Goal: Task Accomplishment & Management: Manage account settings

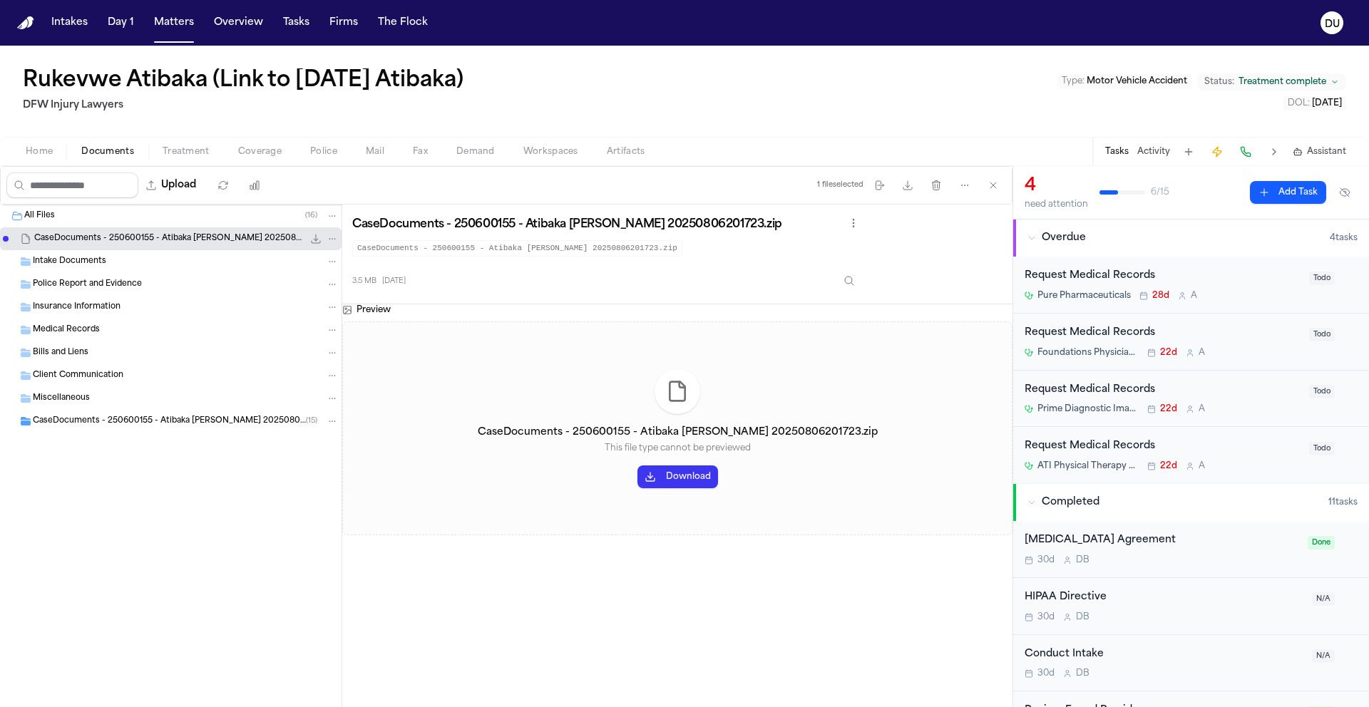
click at [1121, 285] on div "Request Medical Records Pure Pharmaceuticals 28d A" at bounding box center [1162, 285] width 276 height 34
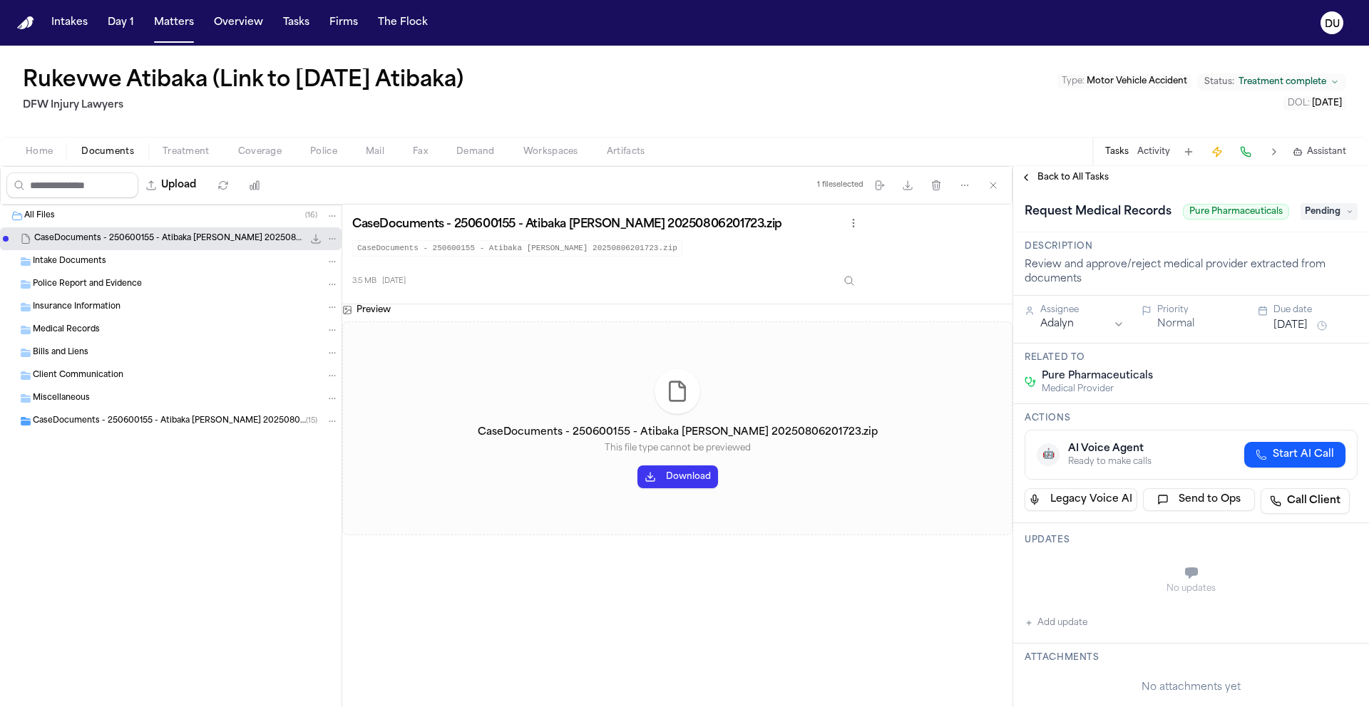
click at [1307, 220] on span "Pending" at bounding box center [1328, 211] width 57 height 17
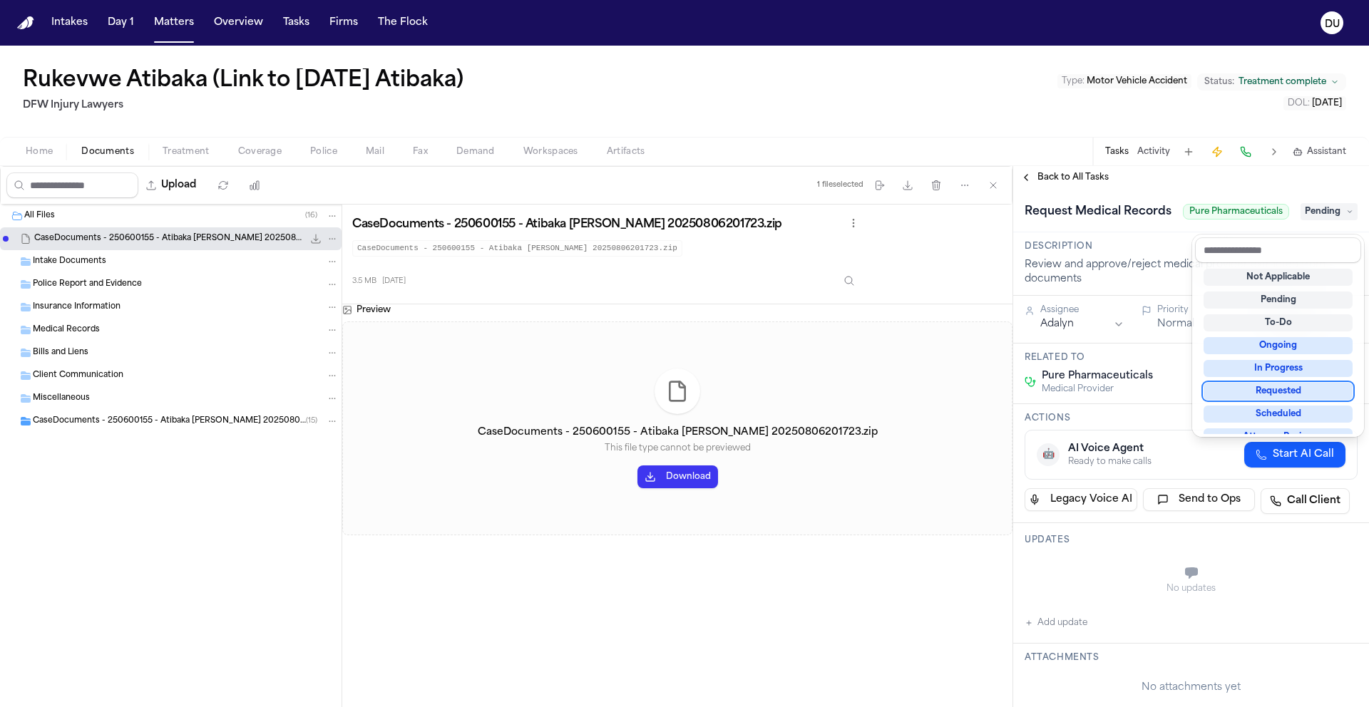
click at [1299, 396] on div "Requested" at bounding box center [1277, 391] width 149 height 17
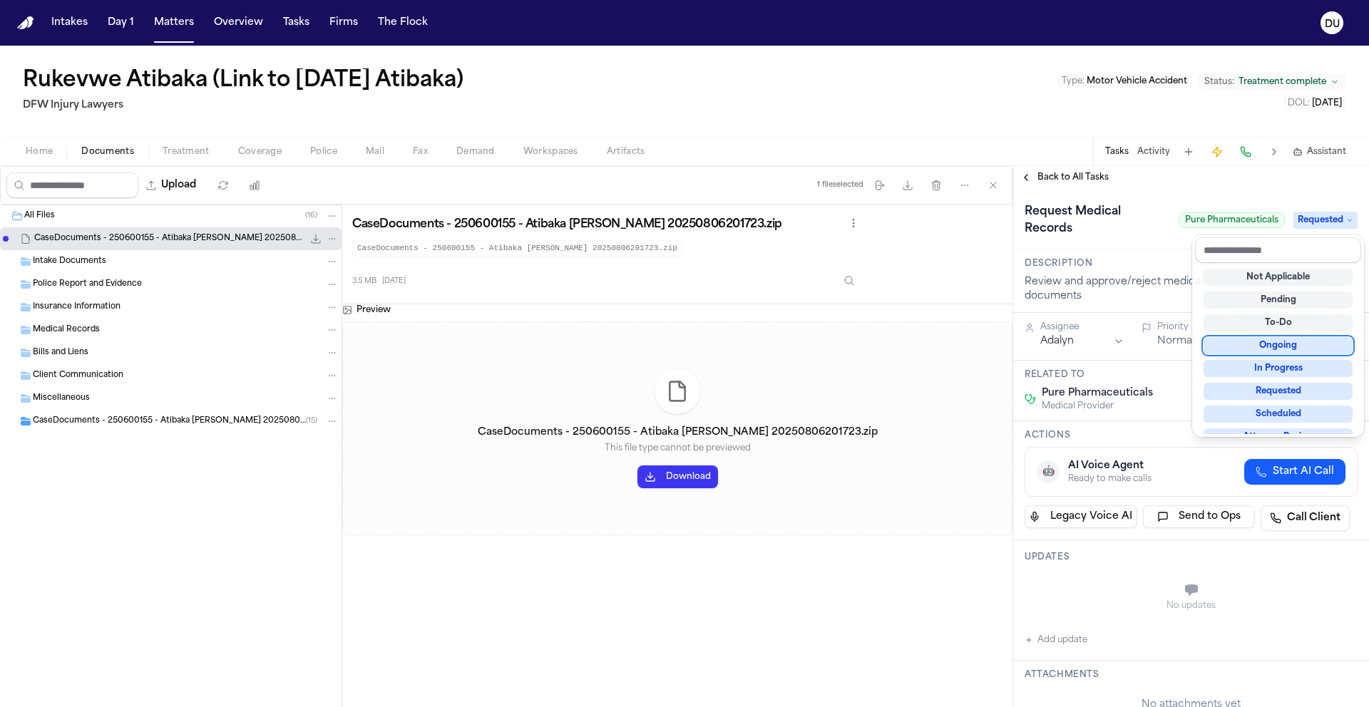
click at [1168, 200] on div "Request Medical Records Pure Pharmaceuticals Requested" at bounding box center [1190, 220] width 333 height 40
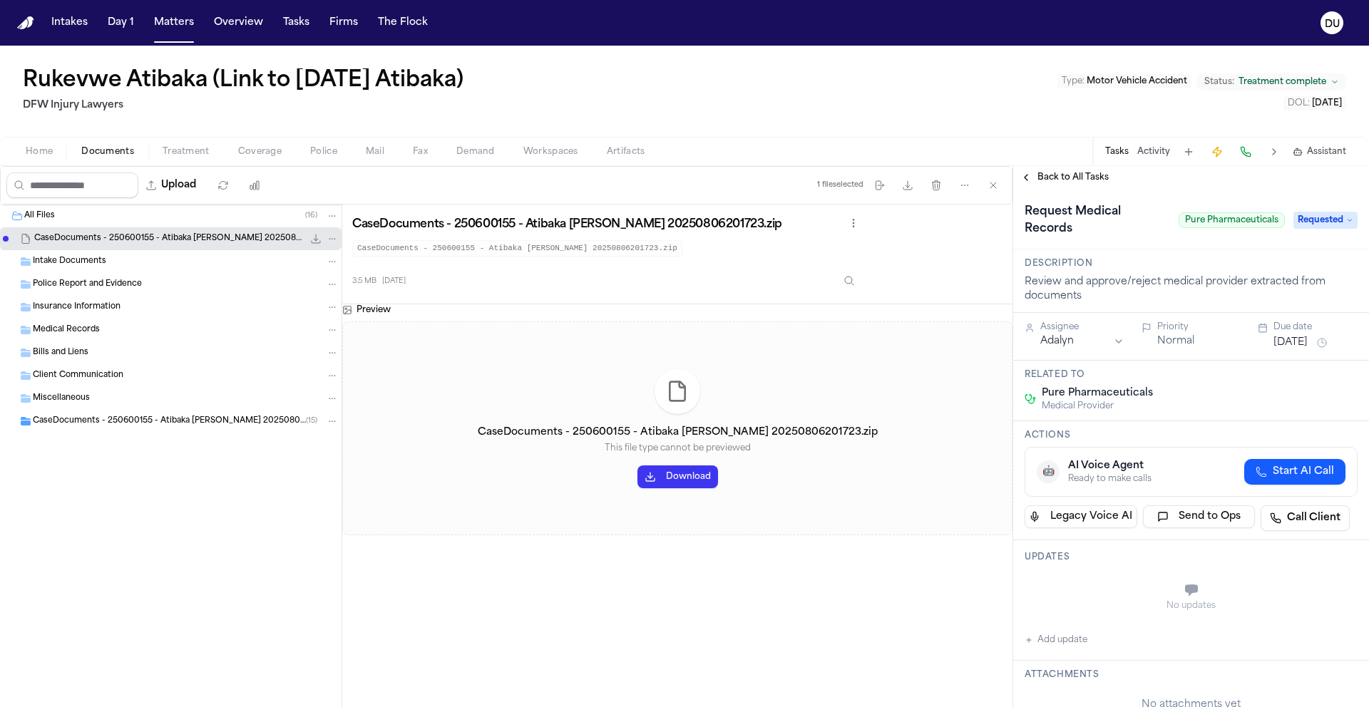
click at [1300, 339] on button "[DATE]" at bounding box center [1290, 343] width 34 height 14
click at [1241, 451] on button "8" at bounding box center [1233, 454] width 23 height 23
click at [1158, 240] on div "Request Medical Records Pure Pharmaceuticals Requested" at bounding box center [1191, 219] width 356 height 61
click at [1081, 343] on html "Intakes Day 1 Matters Overview Tasks Firms The Flock DU Rukevwe Atibaka (Link t…" at bounding box center [684, 353] width 1369 height 707
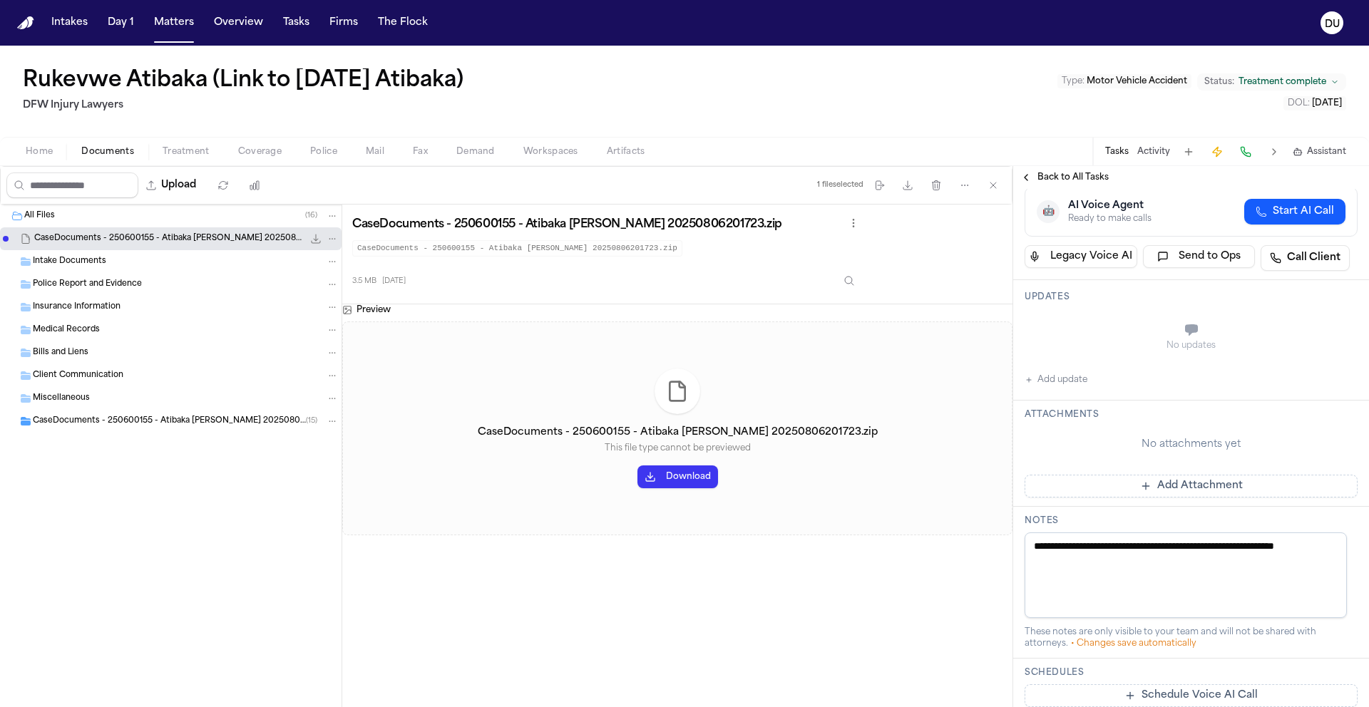
scroll to position [481, 0]
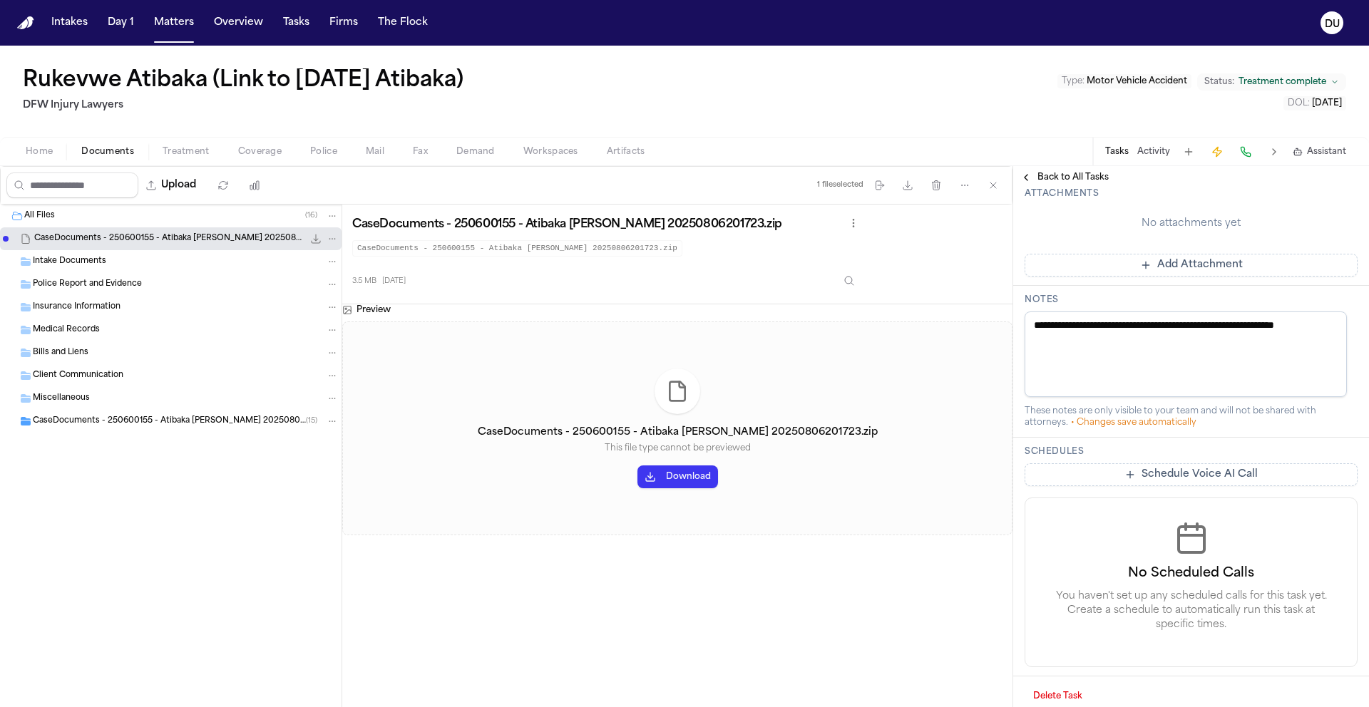
click at [1165, 271] on button "Add Attachment" at bounding box center [1190, 265] width 333 height 23
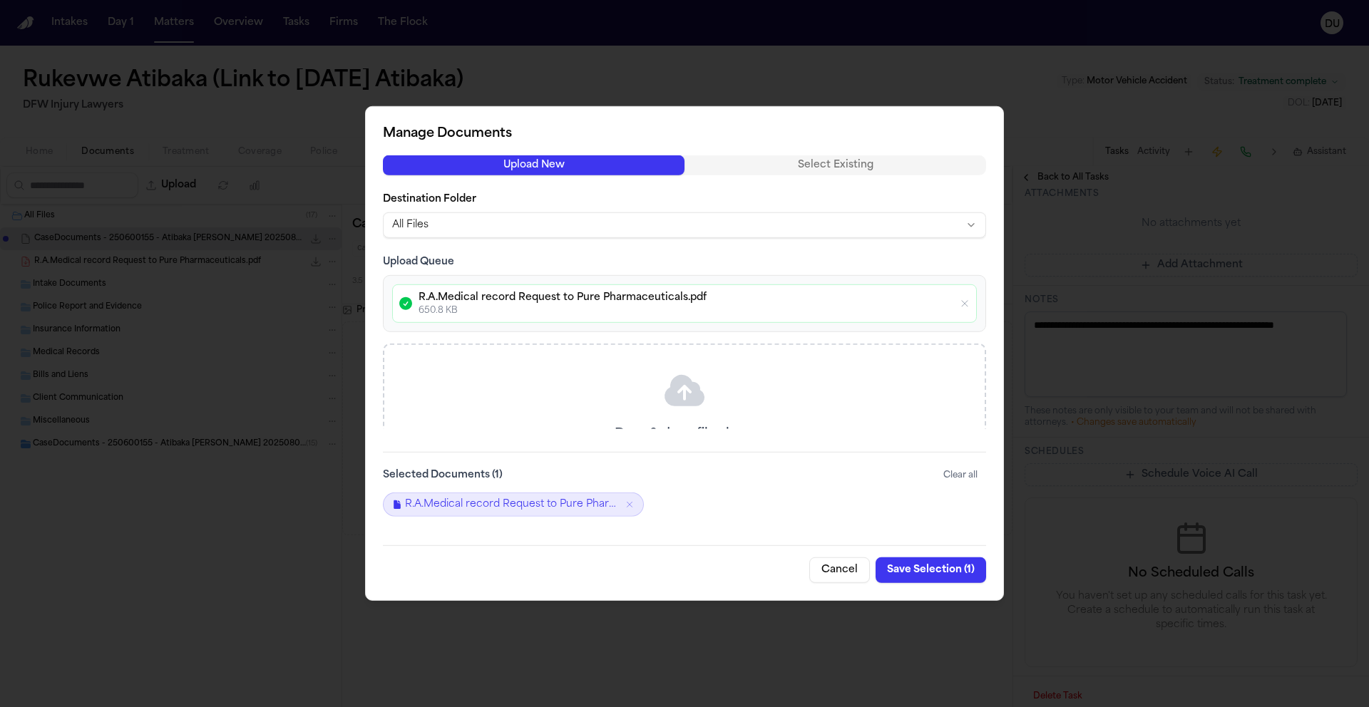
click at [927, 573] on button "Save Selection ( 1 )" at bounding box center [930, 570] width 110 height 26
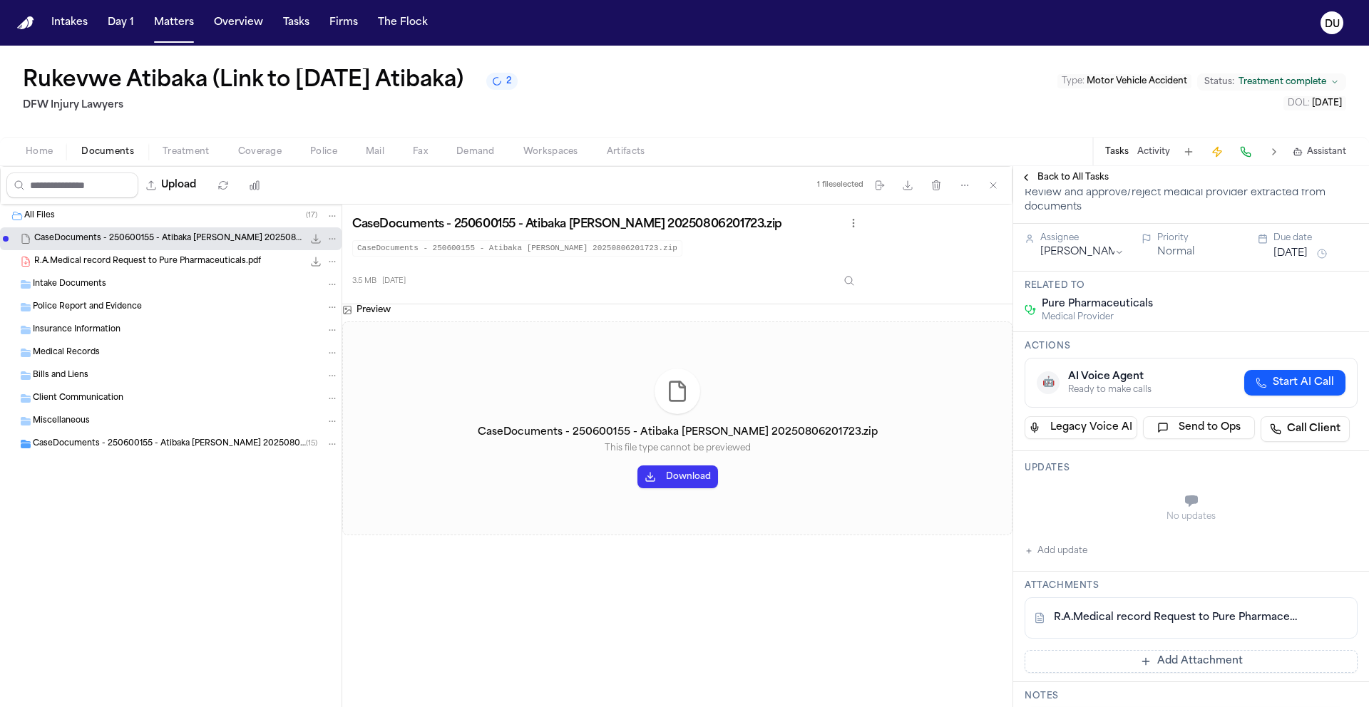
scroll to position [277, 0]
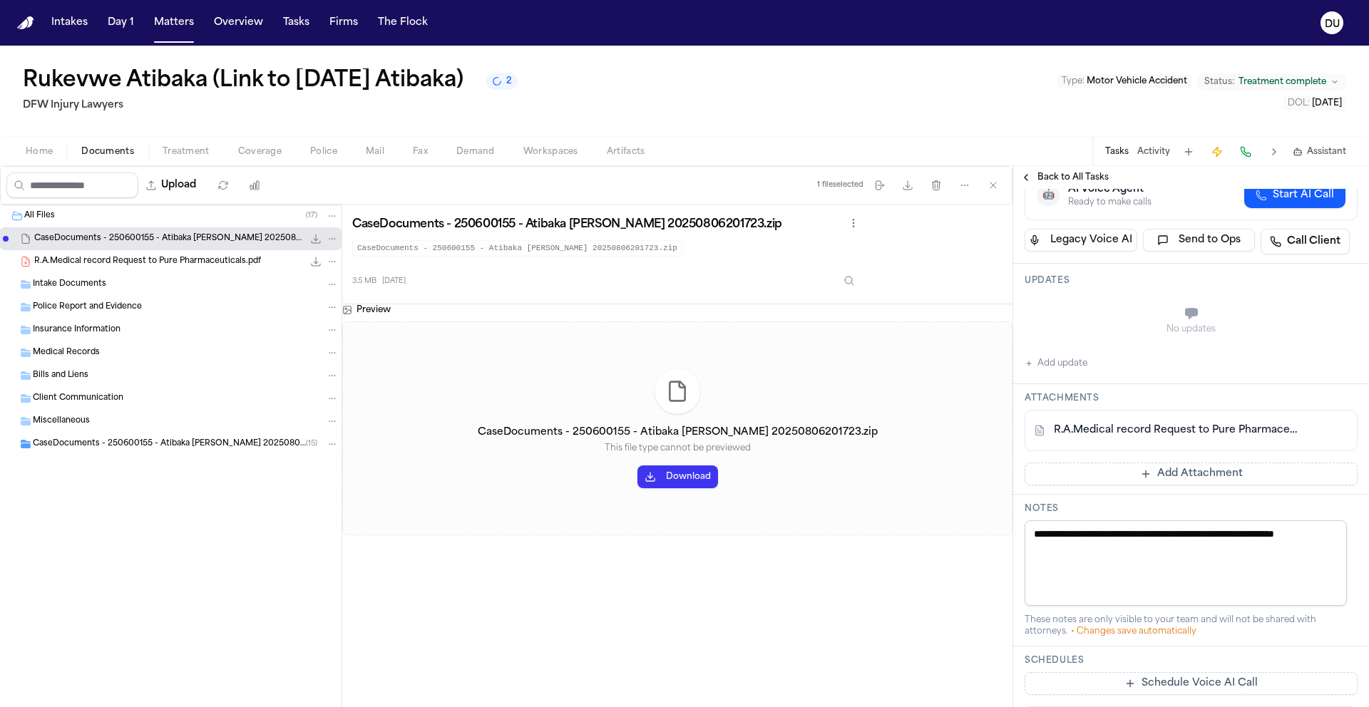
click at [1061, 178] on span "Back to All Tasks" at bounding box center [1072, 177] width 71 height 11
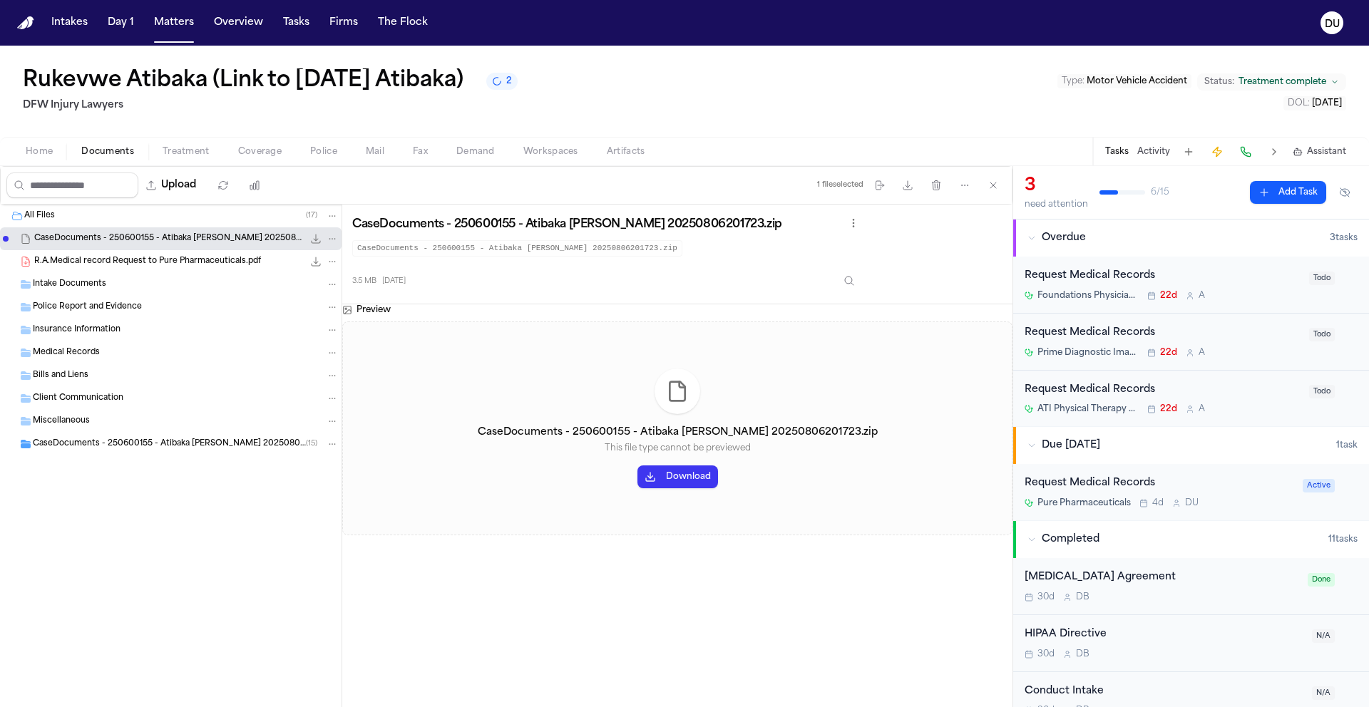
click at [1112, 279] on div "Request Medical Records" at bounding box center [1162, 276] width 276 height 16
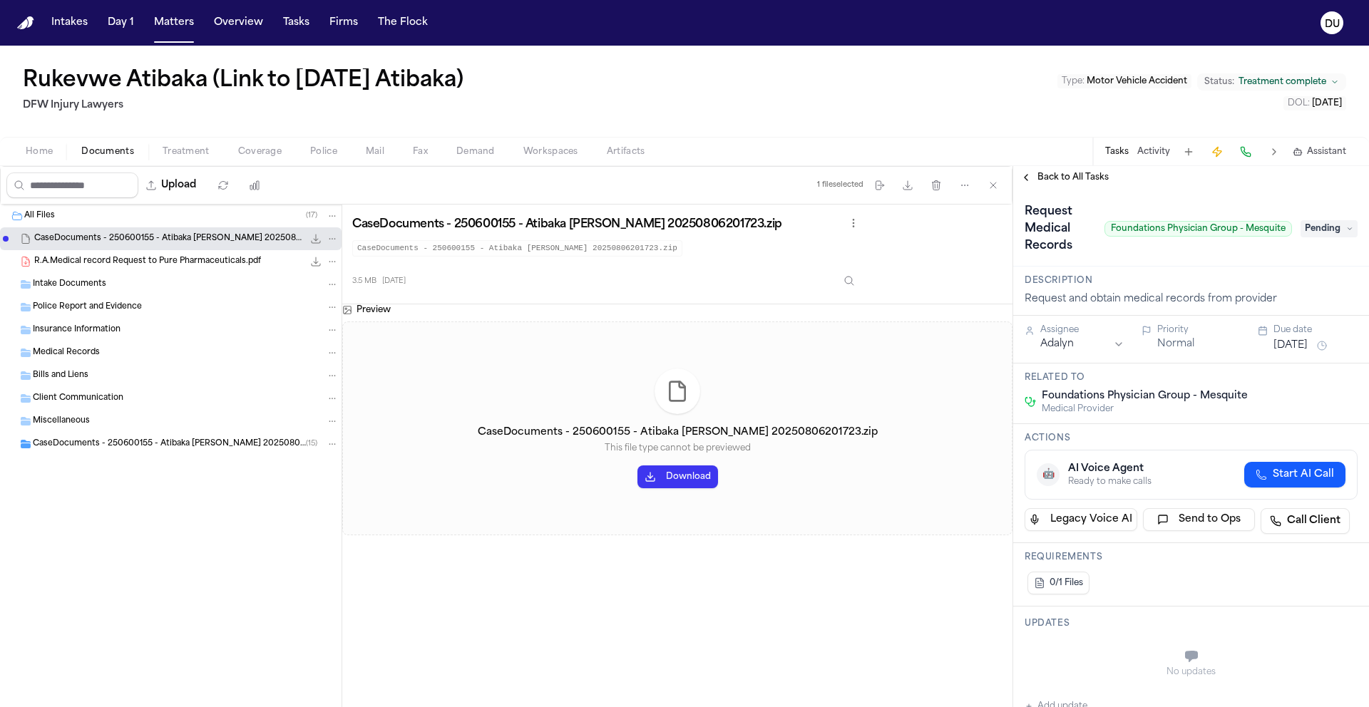
click at [1309, 232] on span "Pending" at bounding box center [1328, 228] width 57 height 17
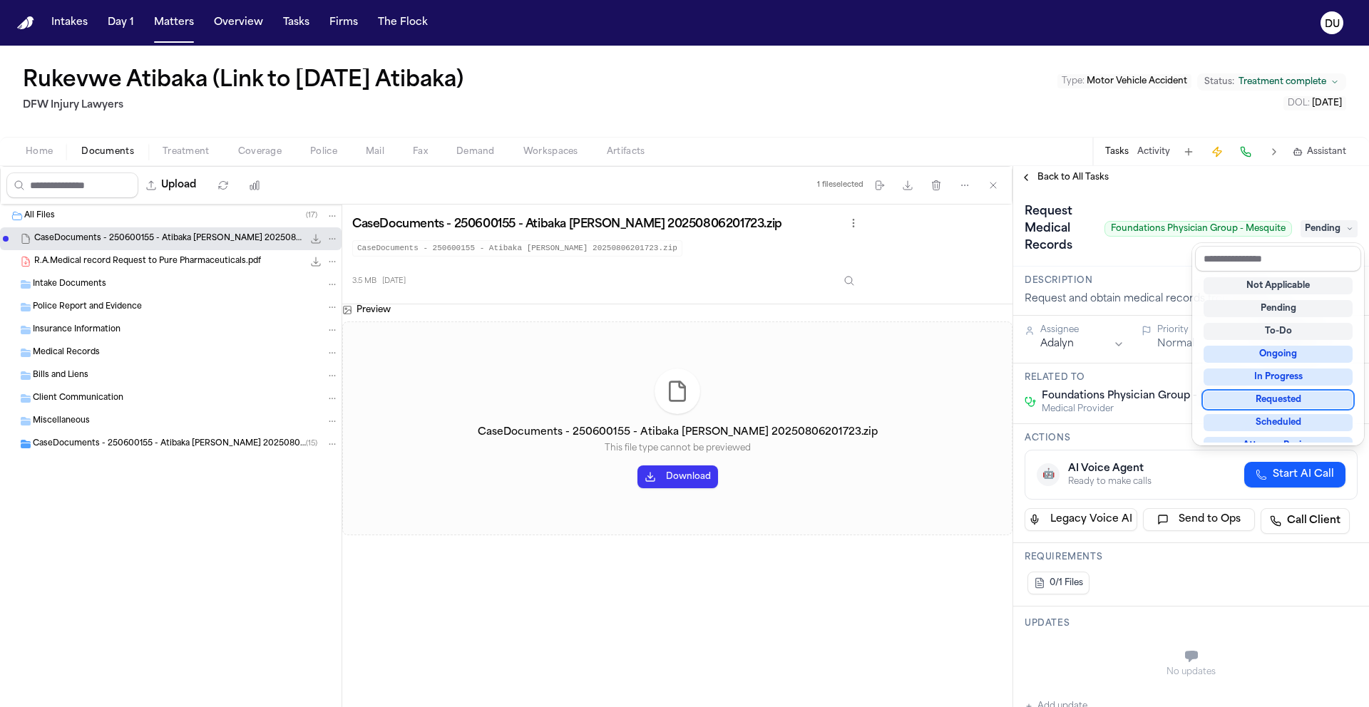
click at [1301, 396] on div "Requested" at bounding box center [1277, 399] width 149 height 17
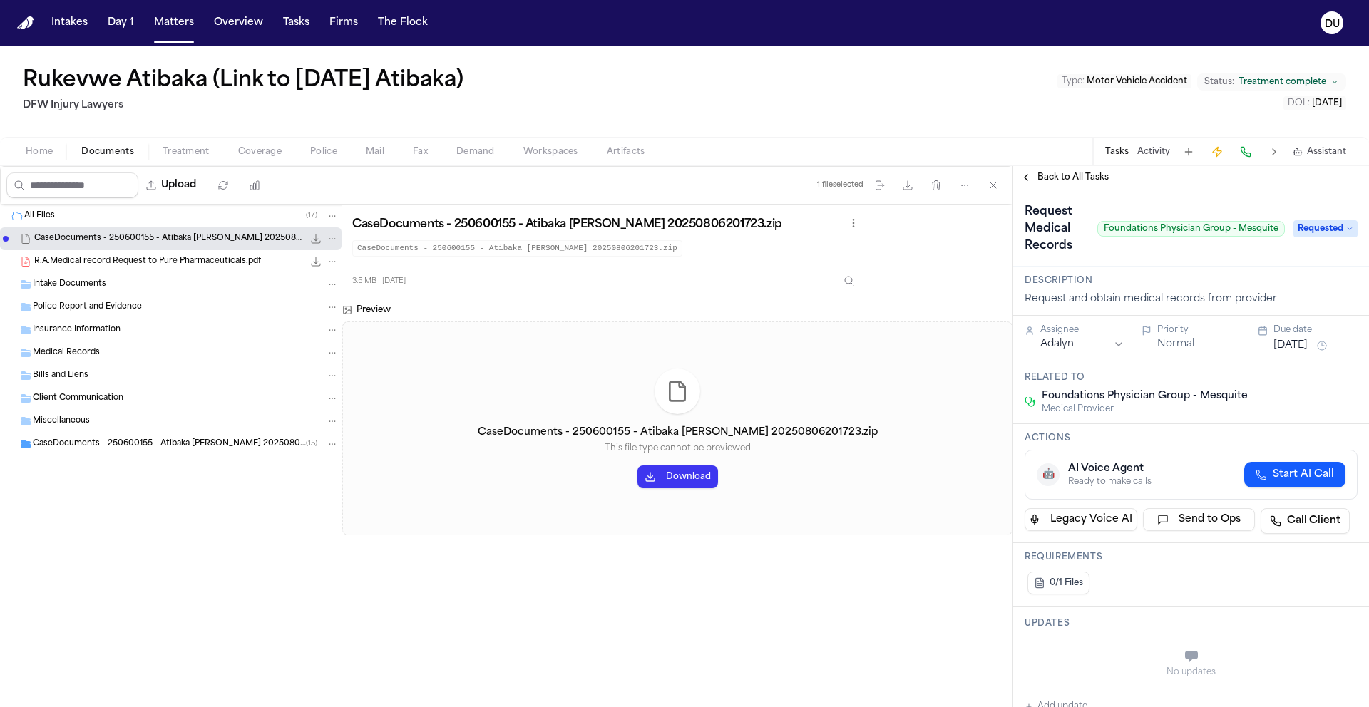
click at [1095, 348] on html "Intakes Day 1 Matters Overview Tasks Firms The Flock DU Rukevwe Atibaka (Link t…" at bounding box center [684, 353] width 1369 height 707
click at [1305, 349] on button "[DATE]" at bounding box center [1290, 346] width 34 height 14
click at [1237, 459] on button "8" at bounding box center [1233, 457] width 23 height 23
click at [1250, 238] on div "Request Medical Records Foundations Physician Group - Mesquite" at bounding box center [1154, 228] width 260 height 57
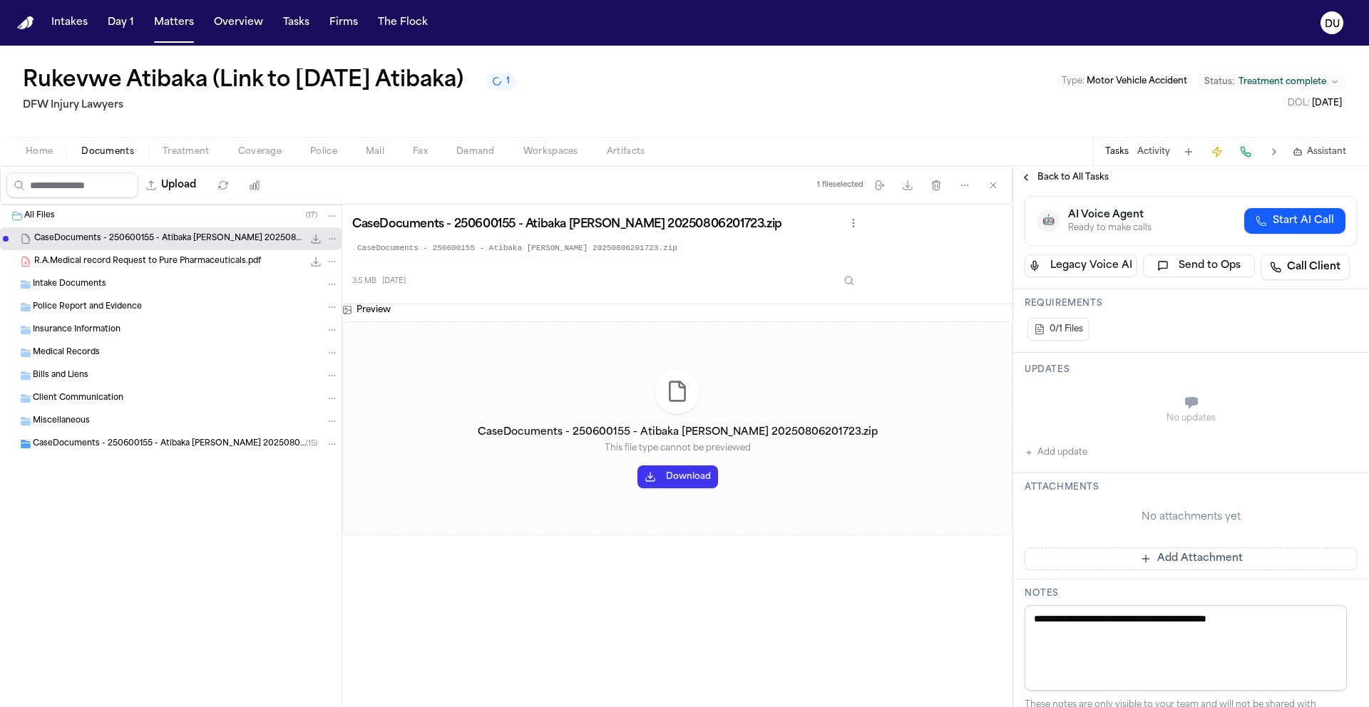
scroll to position [269, 0]
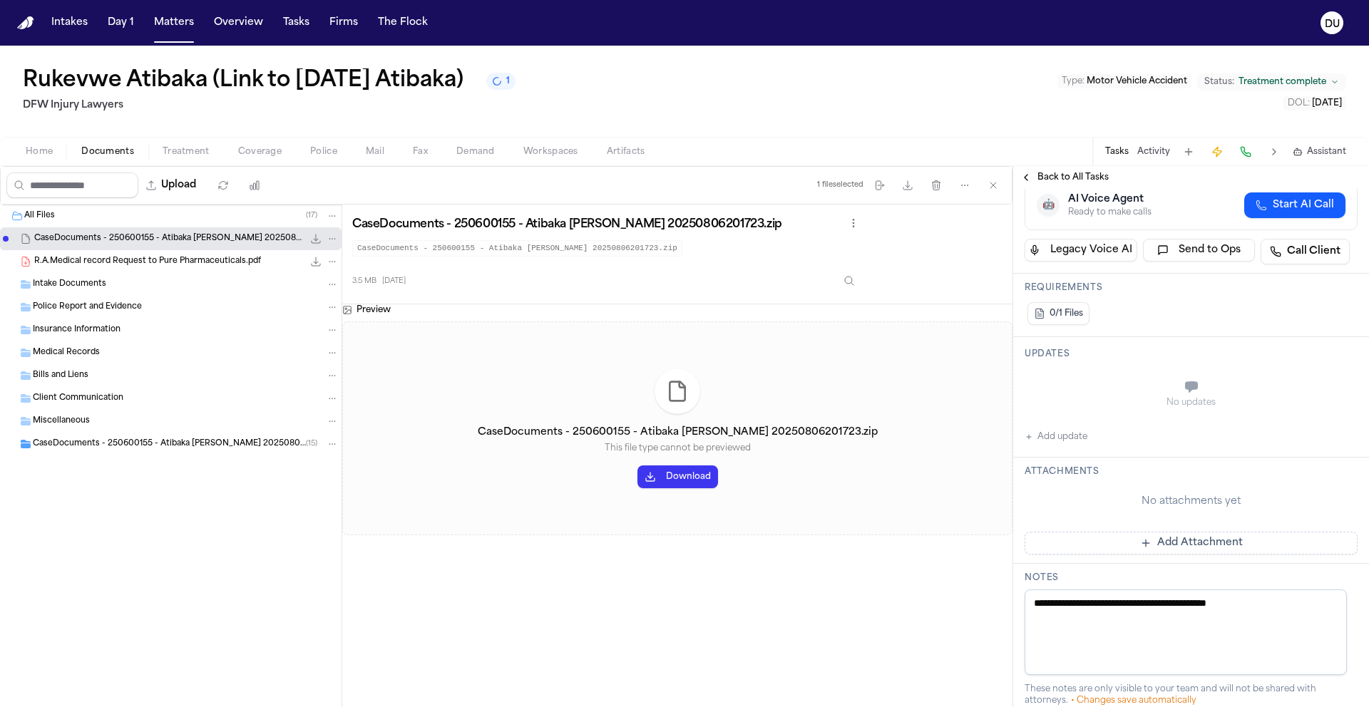
click at [1183, 547] on button "Add Attachment" at bounding box center [1190, 543] width 333 height 23
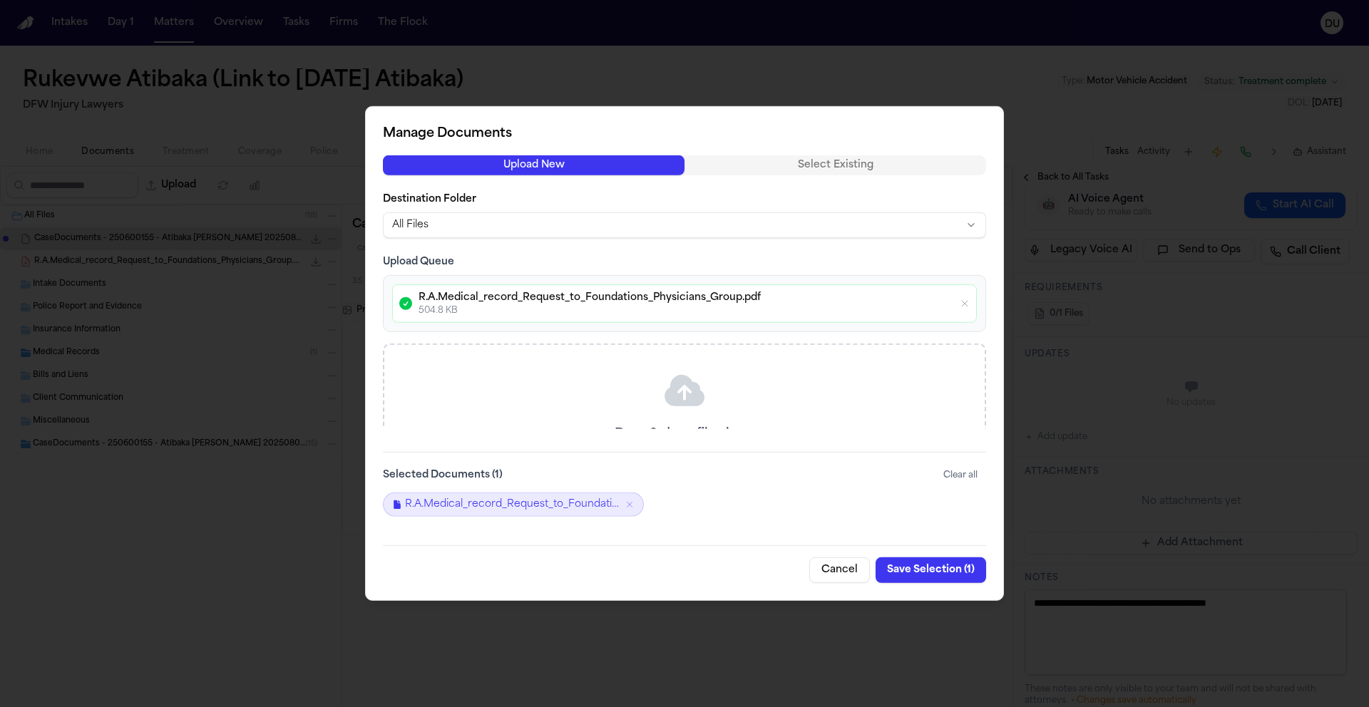
click at [937, 570] on button "Save Selection ( 1 )" at bounding box center [930, 570] width 110 height 26
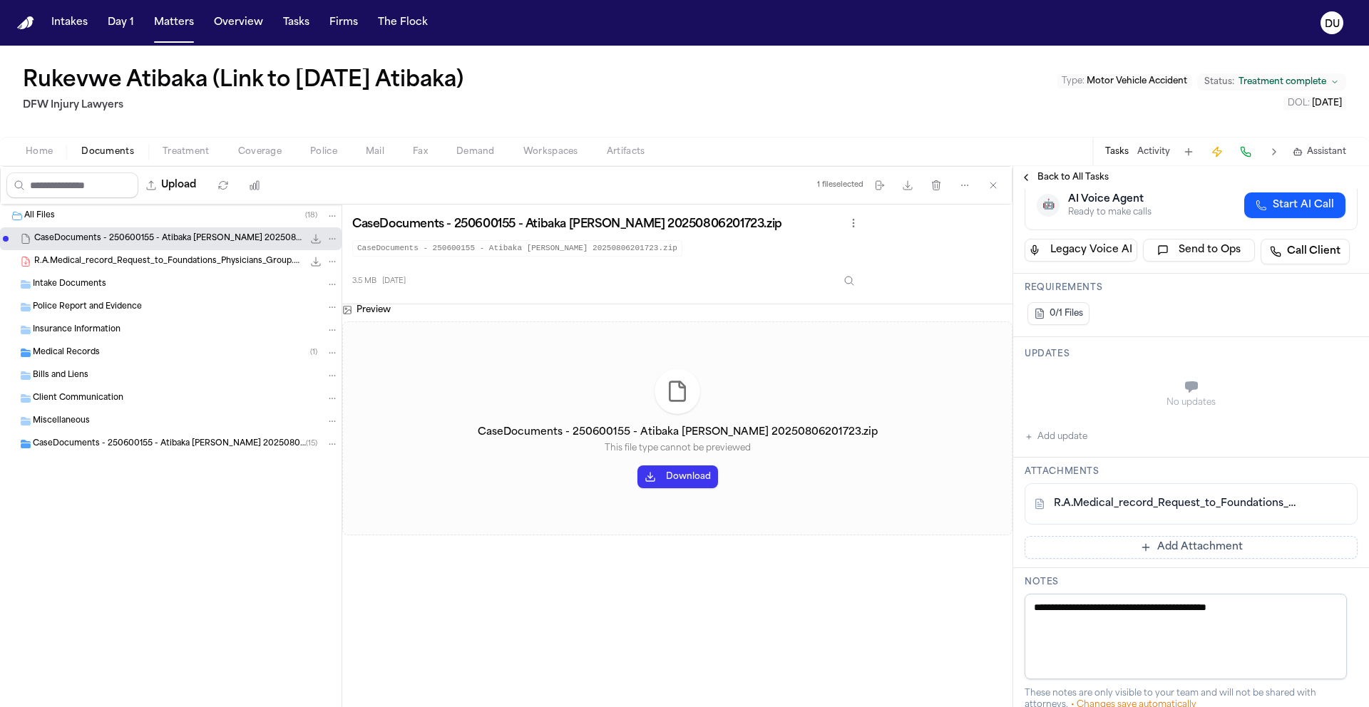
scroll to position [0, 0]
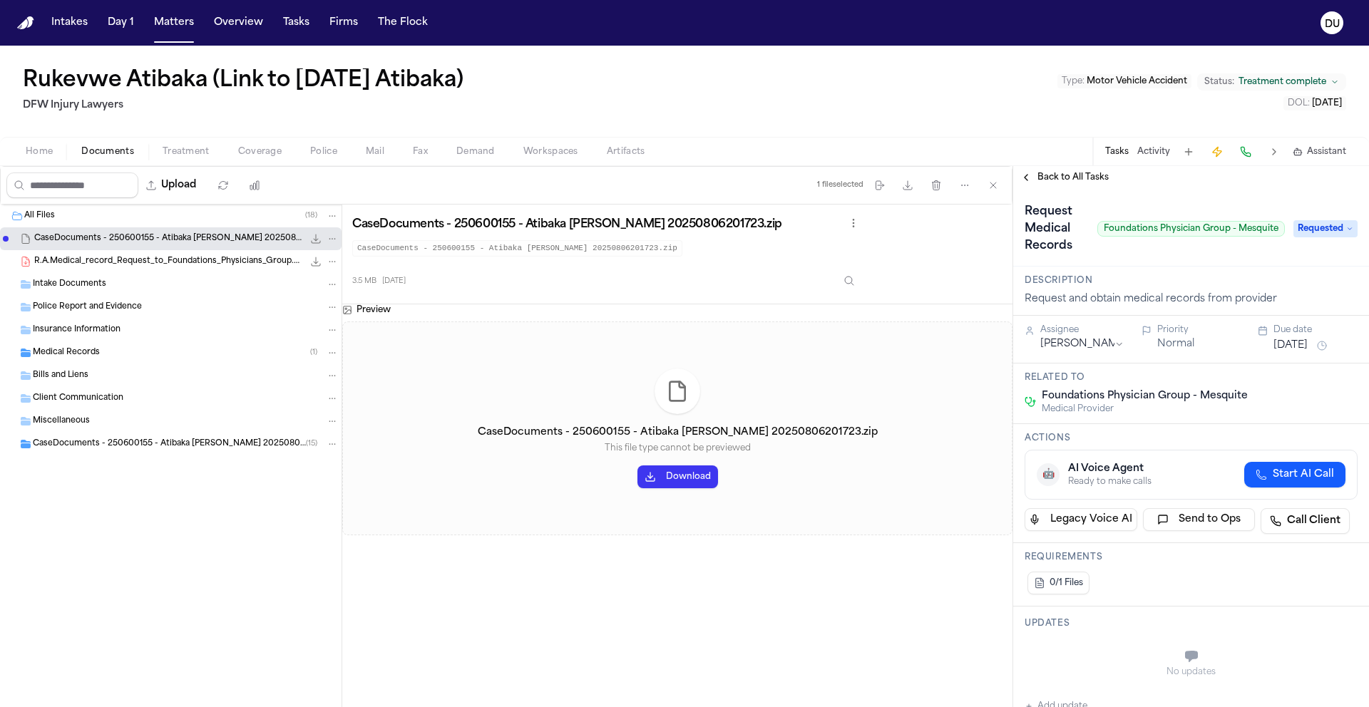
click at [1082, 177] on span "Back to All Tasks" at bounding box center [1072, 177] width 71 height 11
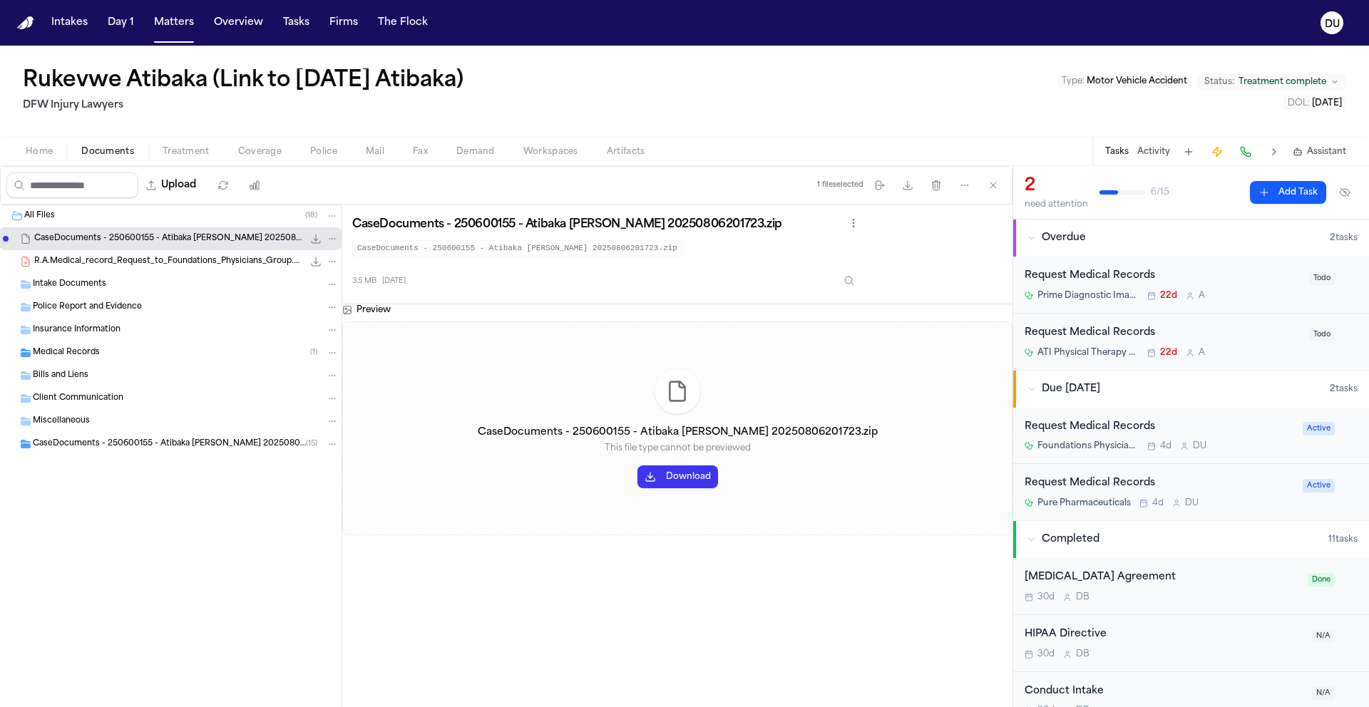
click at [1093, 277] on div "Request Medical Records" at bounding box center [1162, 276] width 276 height 16
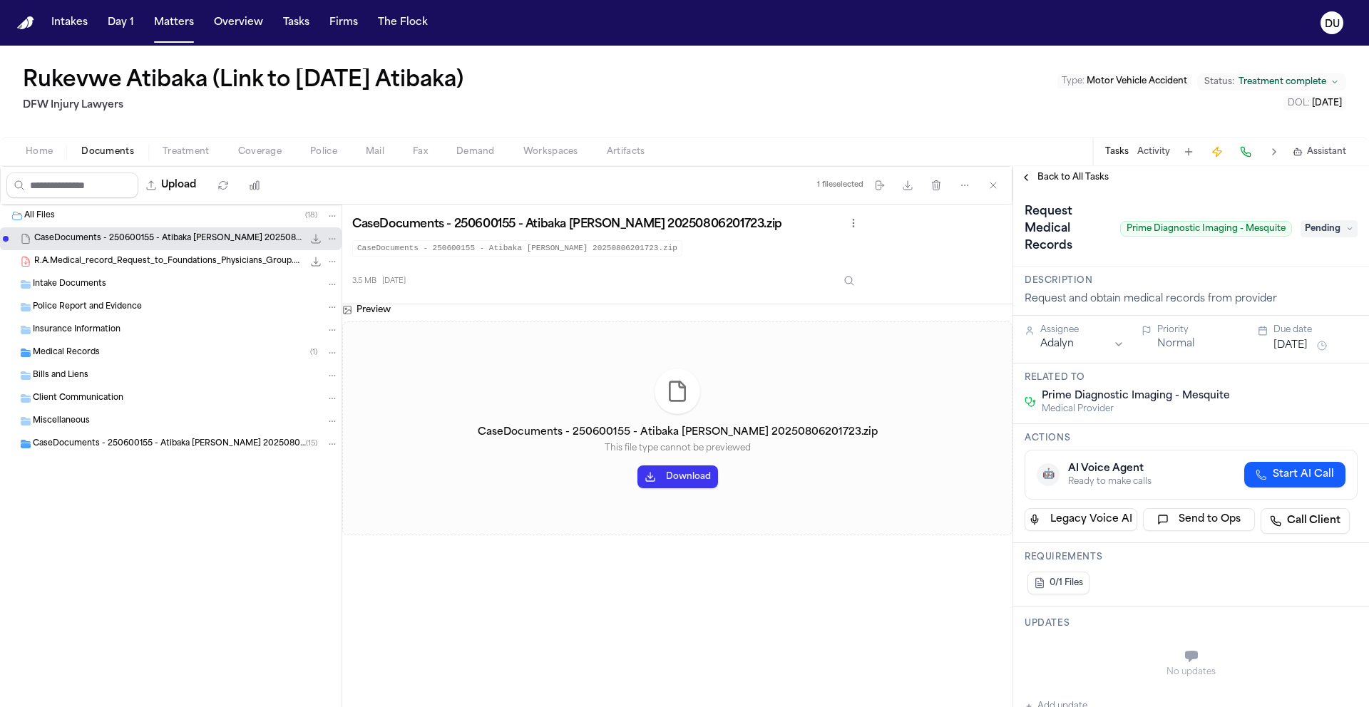
click at [1317, 230] on span "Pending" at bounding box center [1328, 228] width 57 height 17
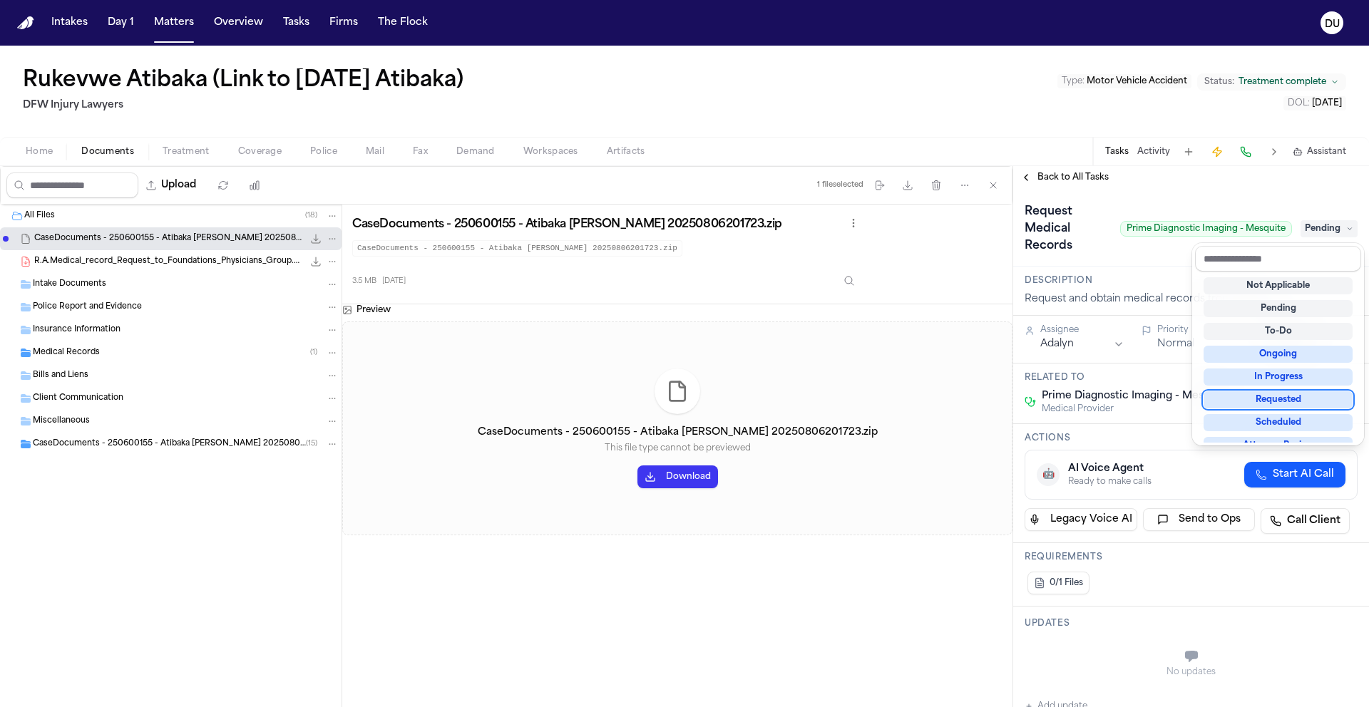
click at [1294, 404] on div "Requested" at bounding box center [1277, 399] width 149 height 17
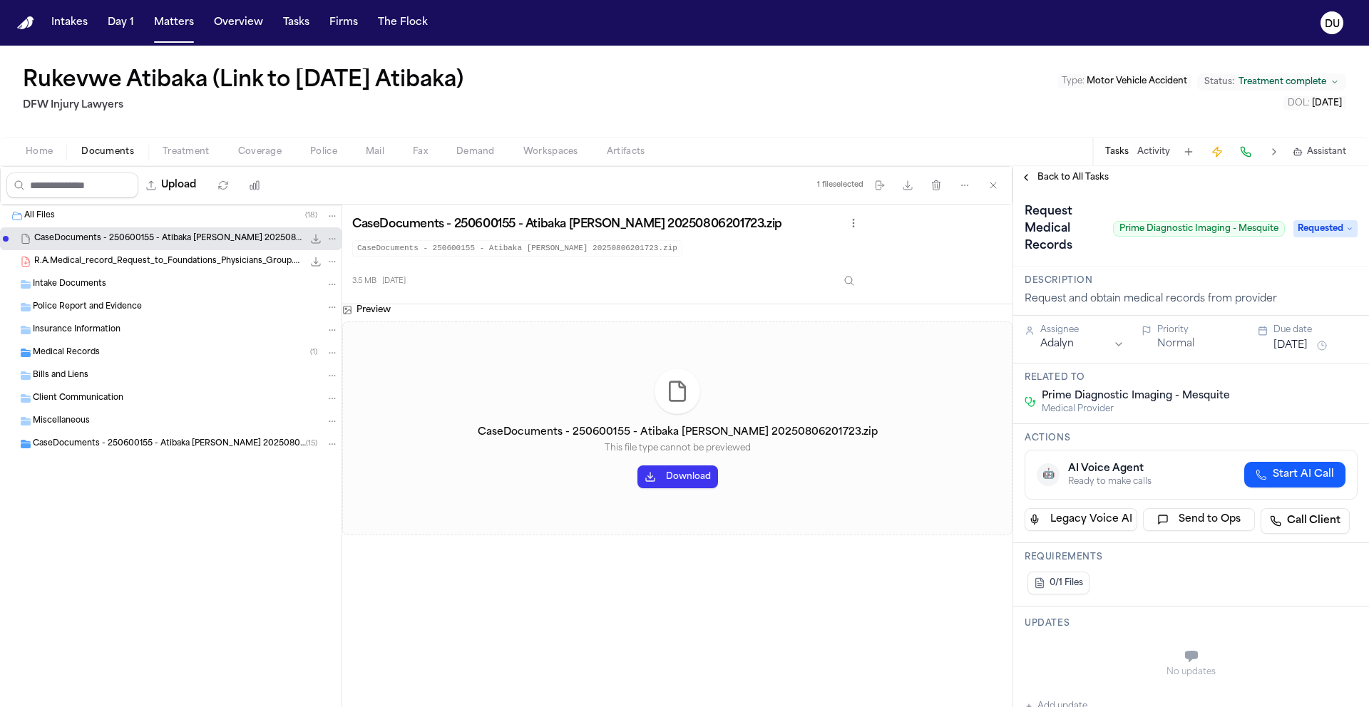
click at [1307, 349] on button "[DATE]" at bounding box center [1290, 346] width 34 height 14
click at [1239, 462] on button "8" at bounding box center [1233, 457] width 23 height 23
click at [1173, 238] on div "Request Medical Records Prime Diagnostic Imaging - Mesquite" at bounding box center [1154, 228] width 260 height 57
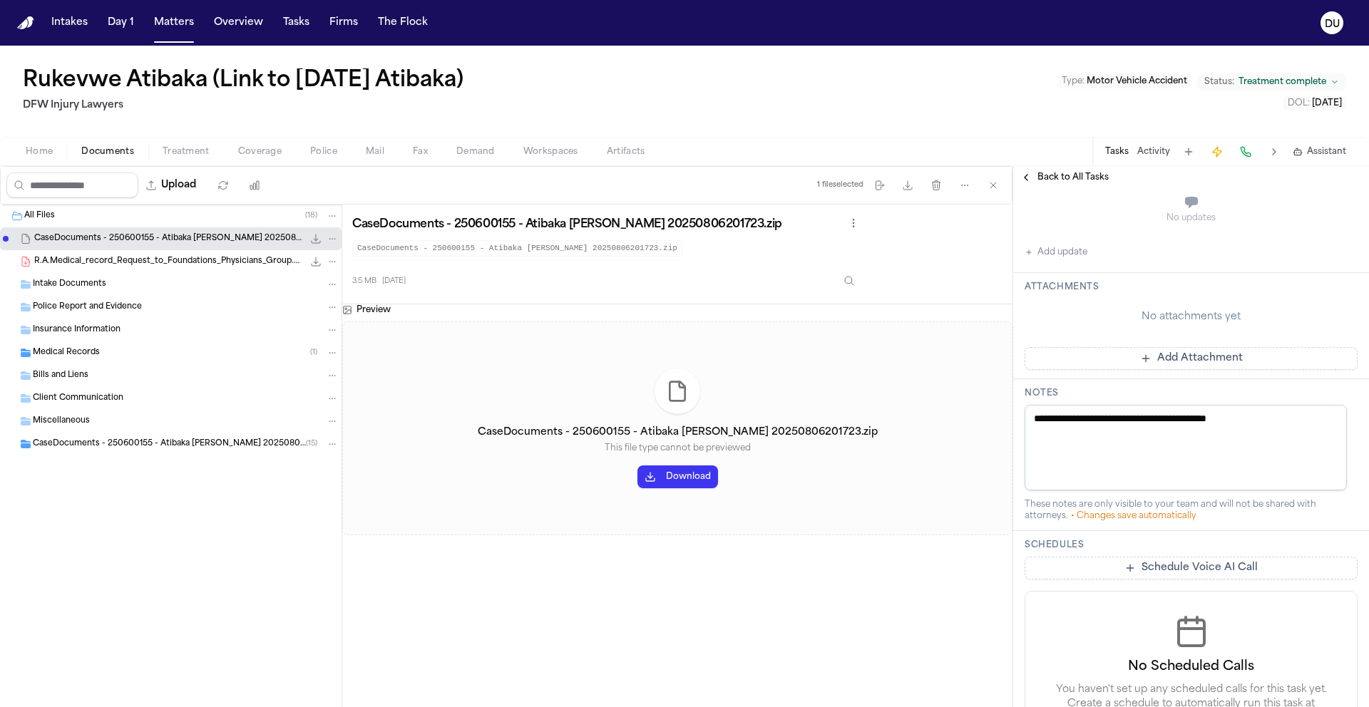
scroll to position [457, 0]
click at [1183, 360] on button "Add Attachment" at bounding box center [1190, 355] width 333 height 23
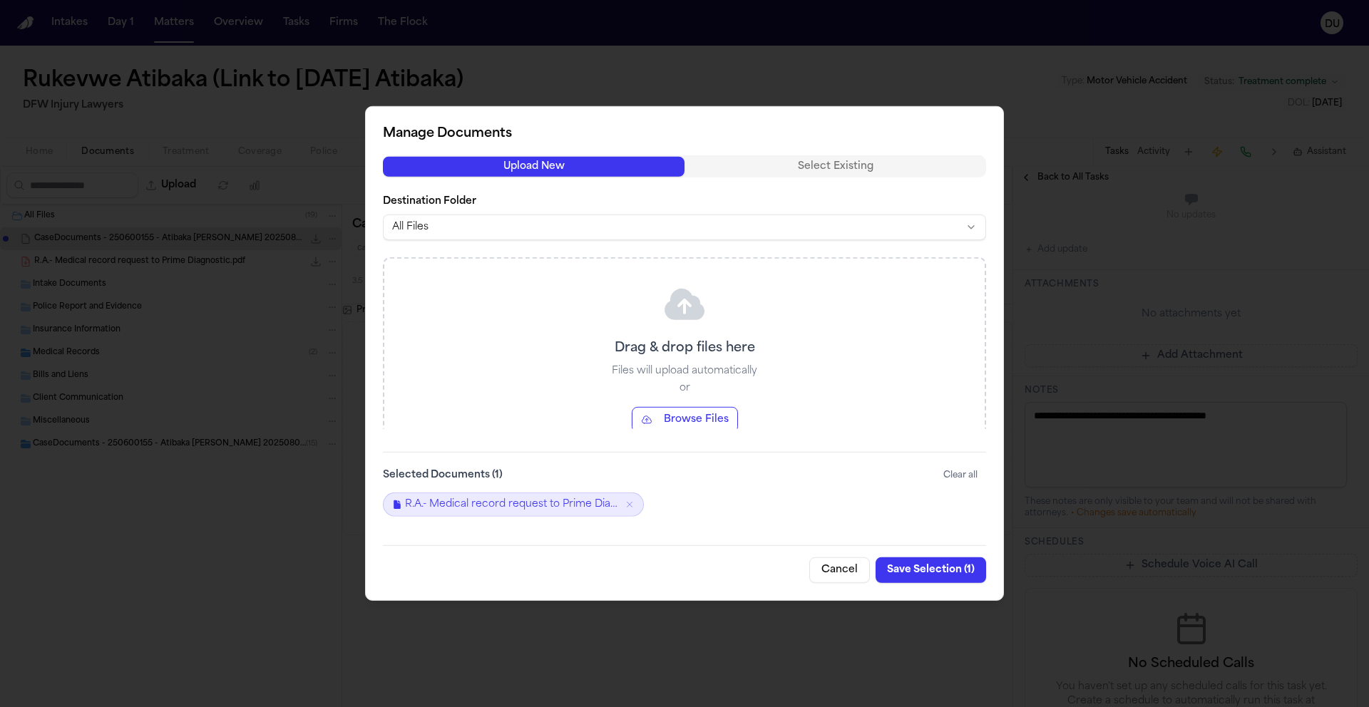
click at [942, 575] on button "Save Selection ( 1 )" at bounding box center [930, 570] width 110 height 26
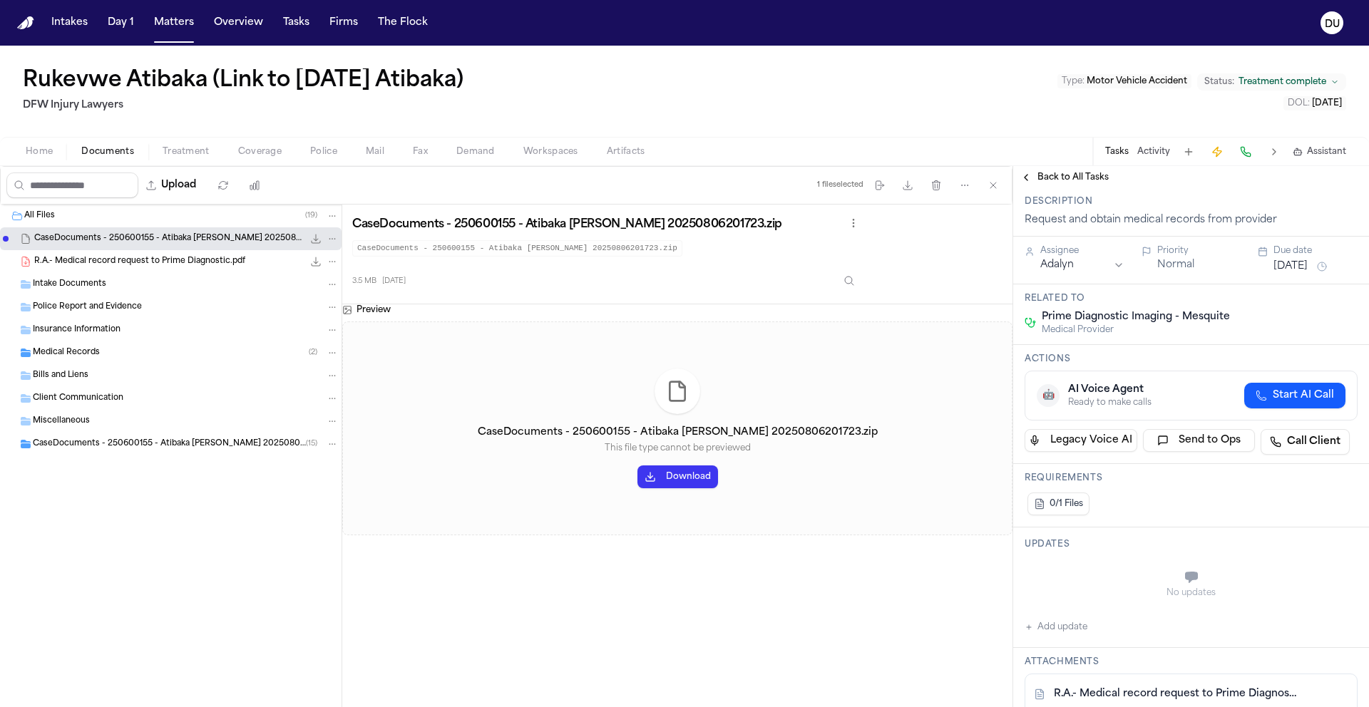
scroll to position [0, 0]
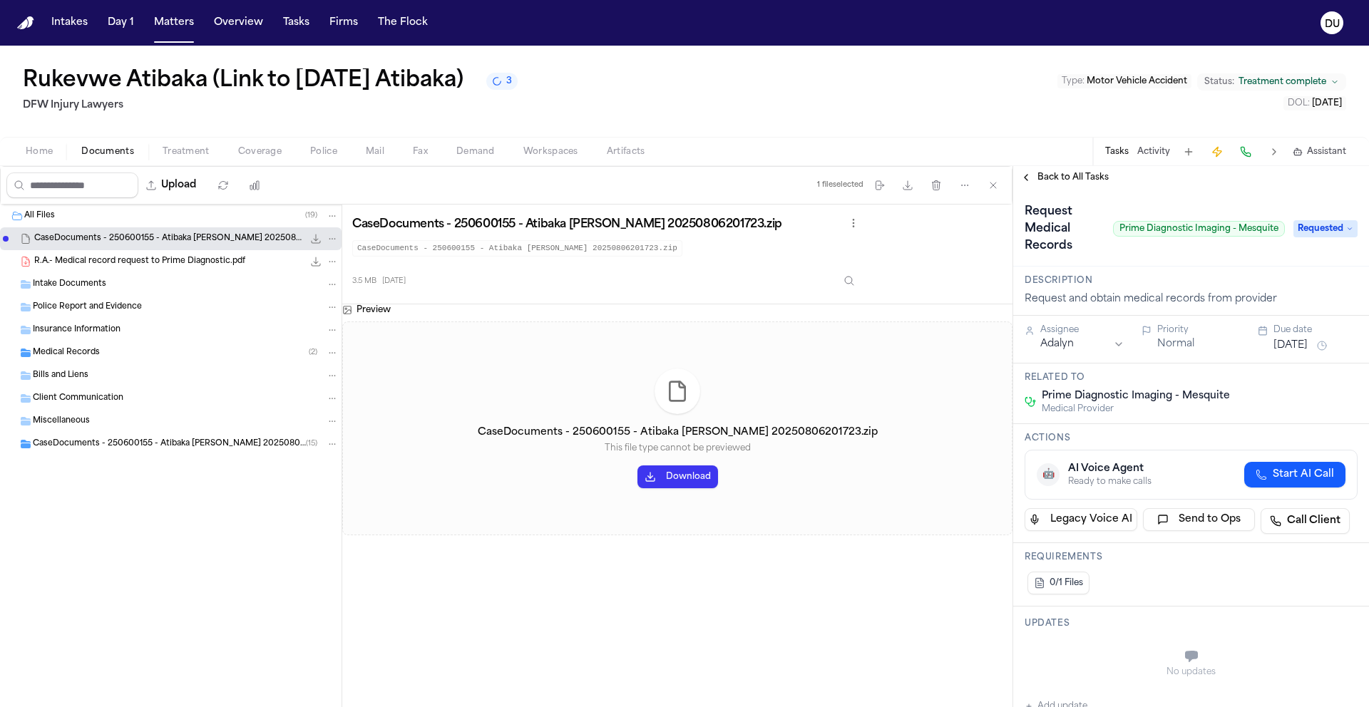
click at [1069, 183] on span "Back to All Tasks" at bounding box center [1072, 177] width 71 height 11
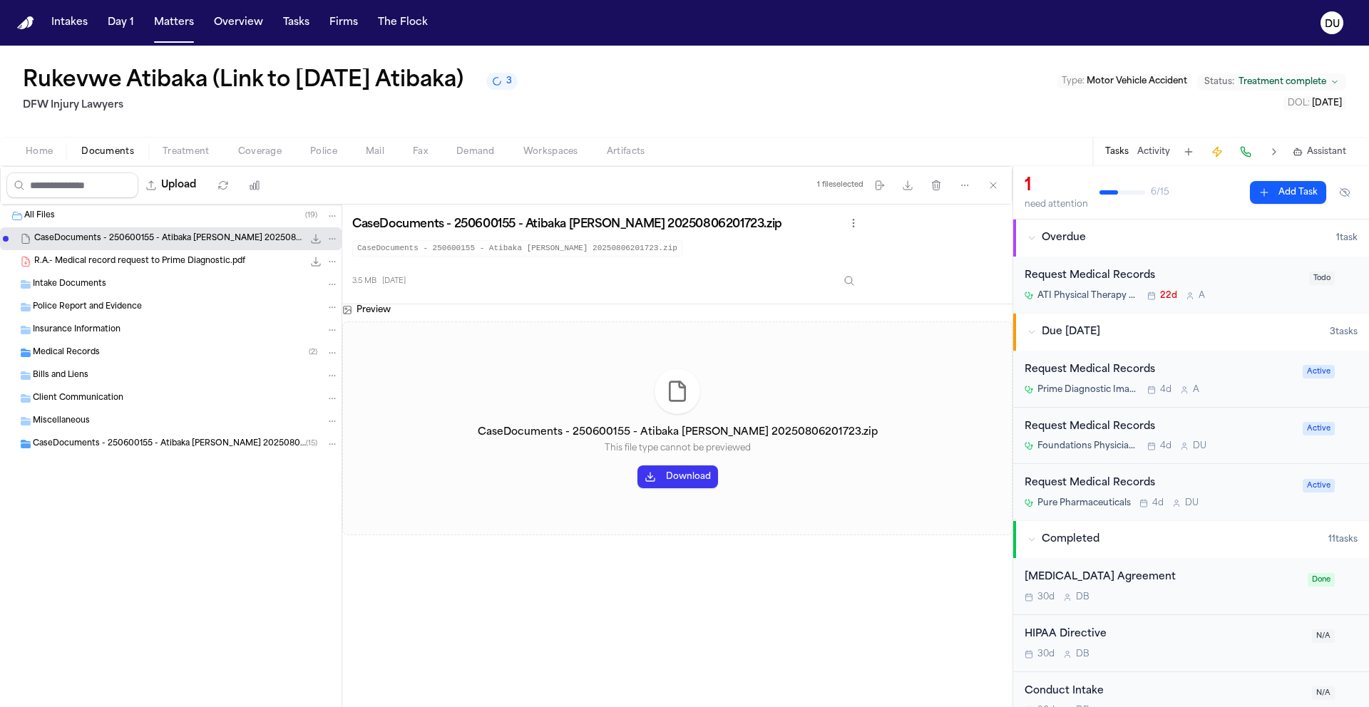
click at [1103, 279] on div "Request Medical Records" at bounding box center [1162, 276] width 276 height 16
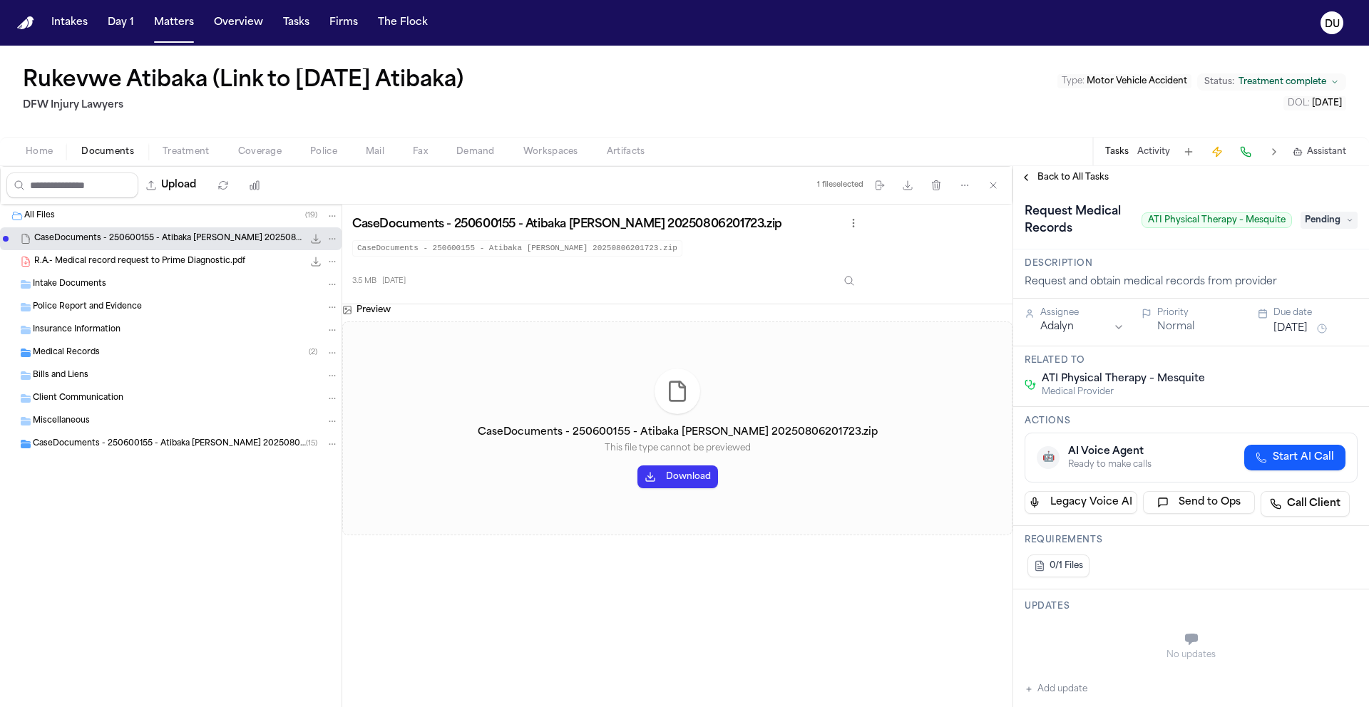
click at [1314, 222] on span "Pending" at bounding box center [1328, 220] width 57 height 17
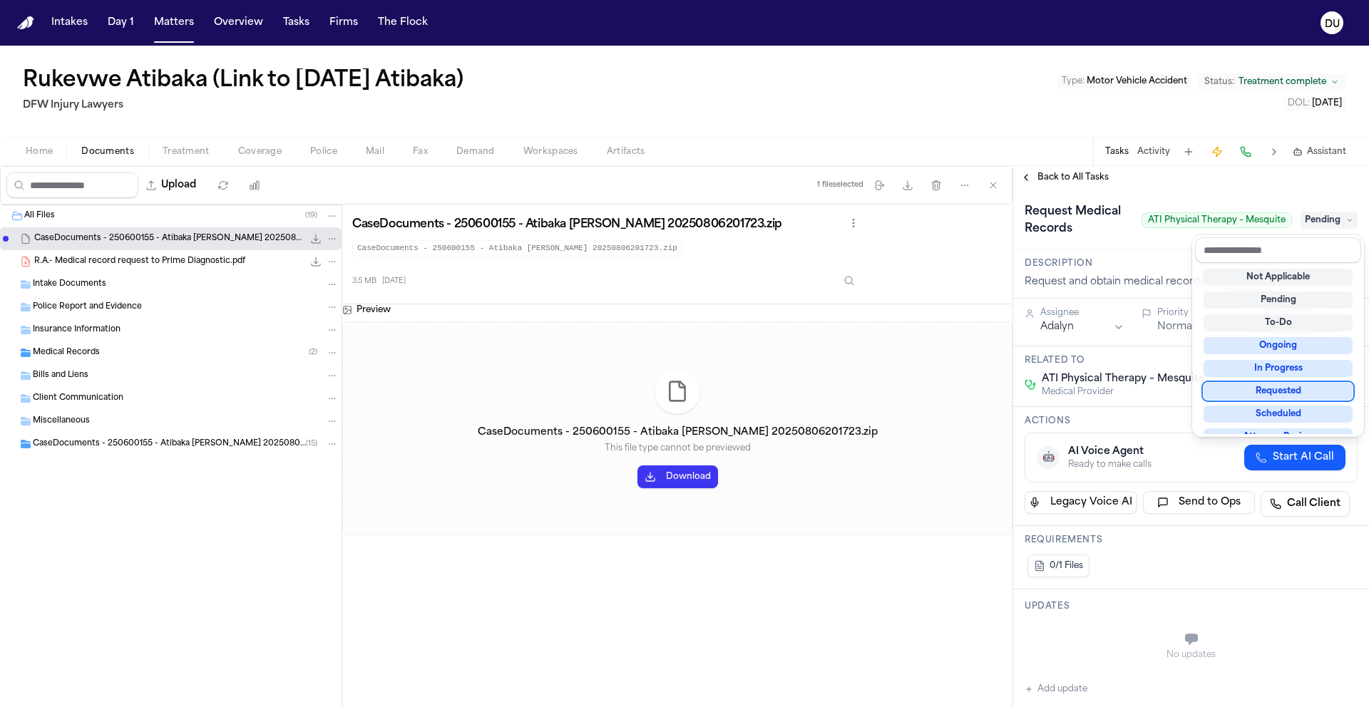
click at [1279, 388] on div "Requested" at bounding box center [1277, 391] width 149 height 17
click at [1153, 249] on div "Request Medical Records ATI Physical Therapy – Mesquite Requested" at bounding box center [1191, 219] width 356 height 61
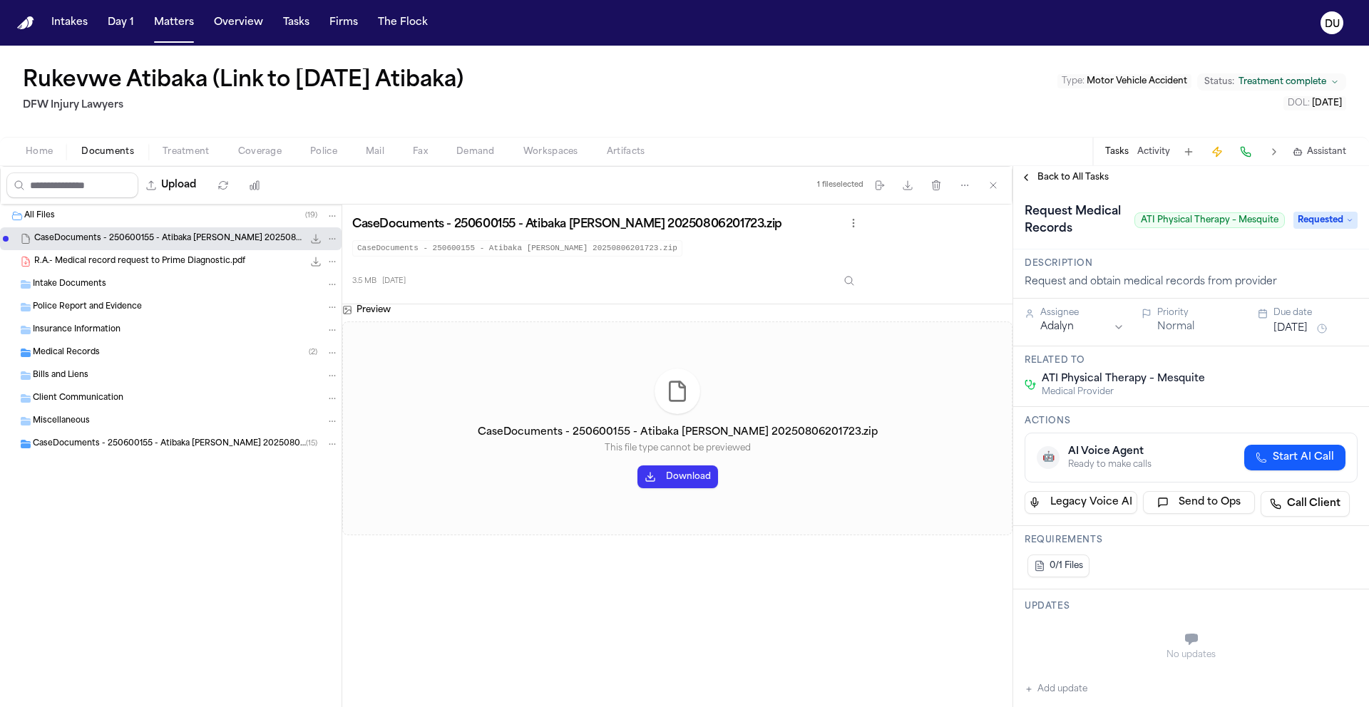
click at [1307, 336] on button "[DATE]" at bounding box center [1290, 328] width 34 height 14
click at [1241, 453] on button "8" at bounding box center [1233, 457] width 23 height 23
click at [1093, 337] on div "Assignee [PERSON_NAME]" at bounding box center [1074, 322] width 100 height 30
click at [1097, 344] on html "Intakes Day 1 Matters Overview Tasks Firms The Flock DU Rukevwe Atibaka (Link t…" at bounding box center [684, 353] width 1369 height 707
click at [1133, 240] on div "Request Medical Records ATI Physical Therapy – Mesquite" at bounding box center [1154, 220] width 260 height 40
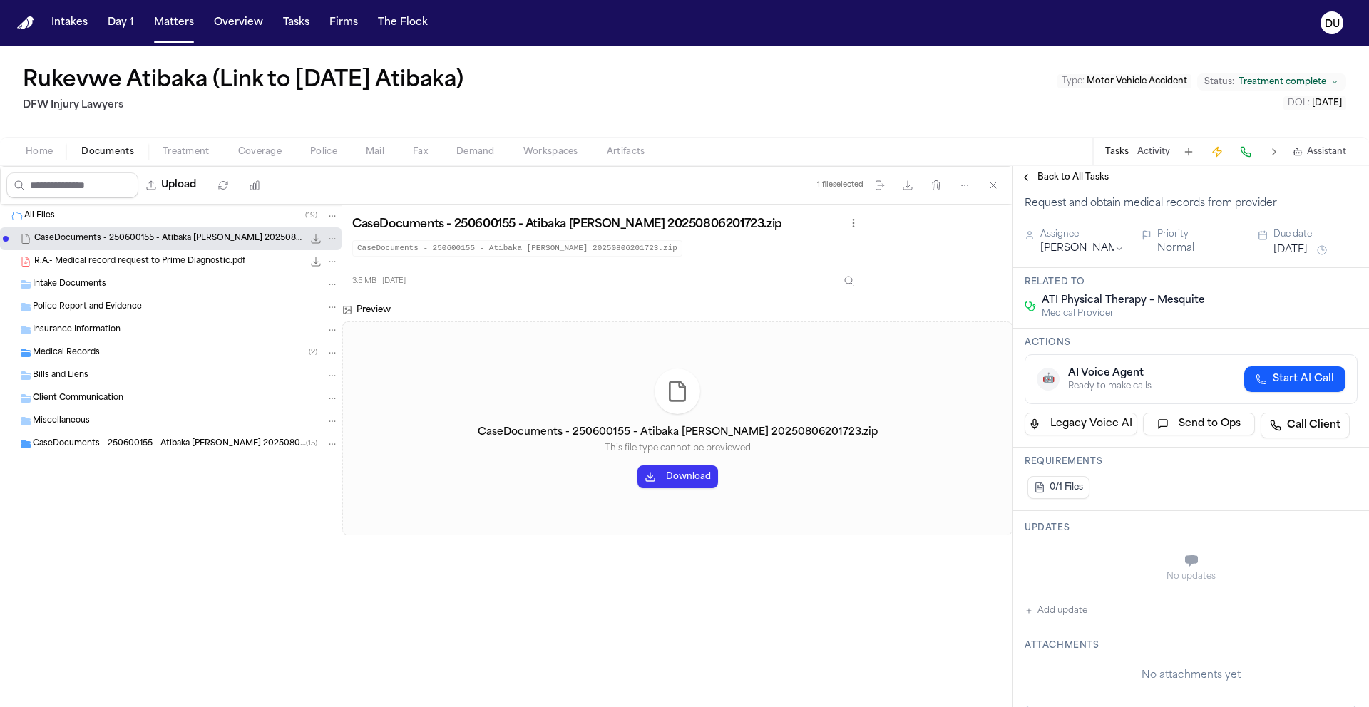
scroll to position [438, 0]
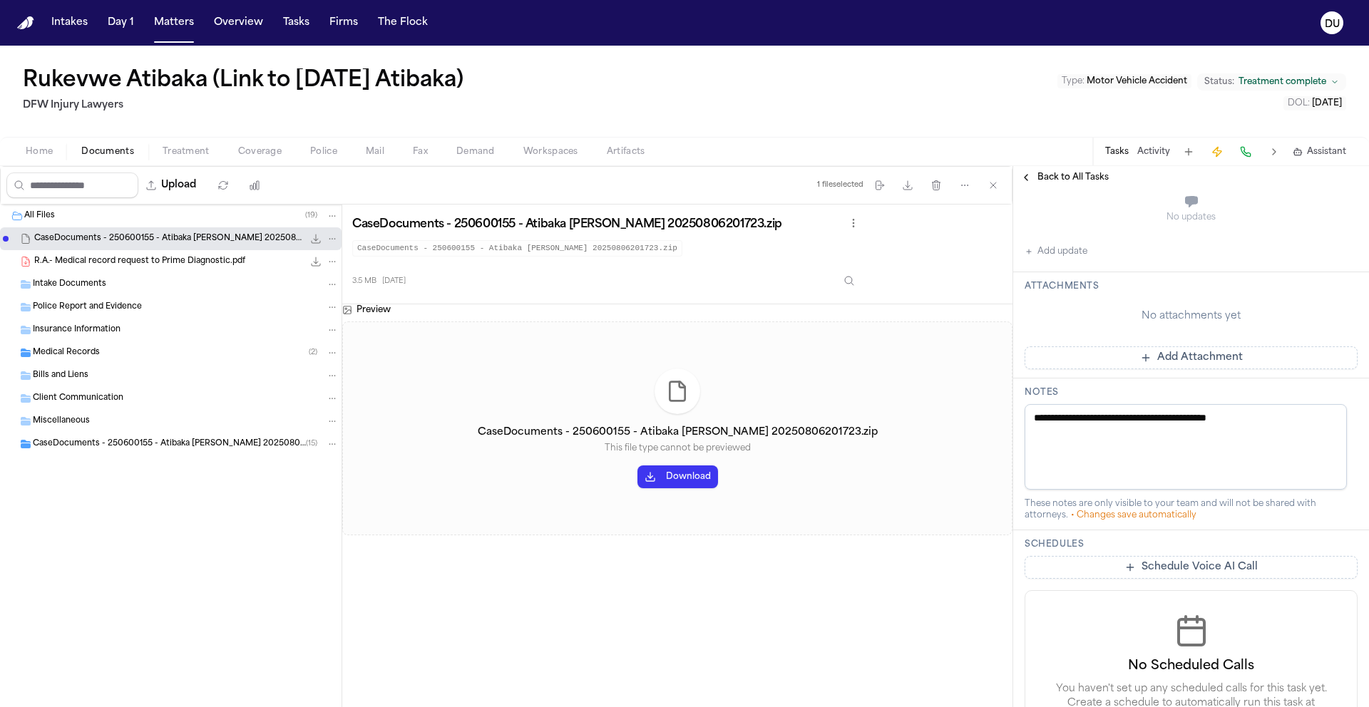
click at [1163, 369] on button "Add Attachment" at bounding box center [1190, 357] width 333 height 23
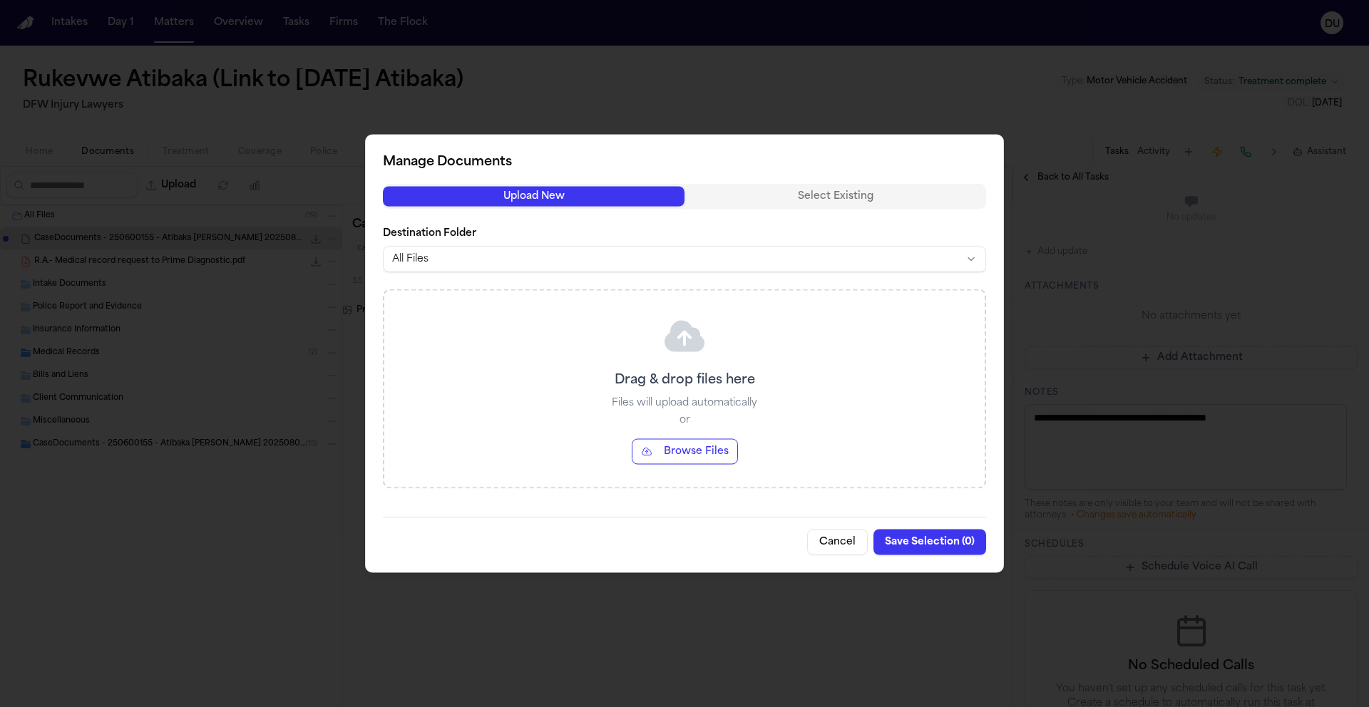
click at [665, 455] on button "Browse Files" at bounding box center [685, 452] width 106 height 26
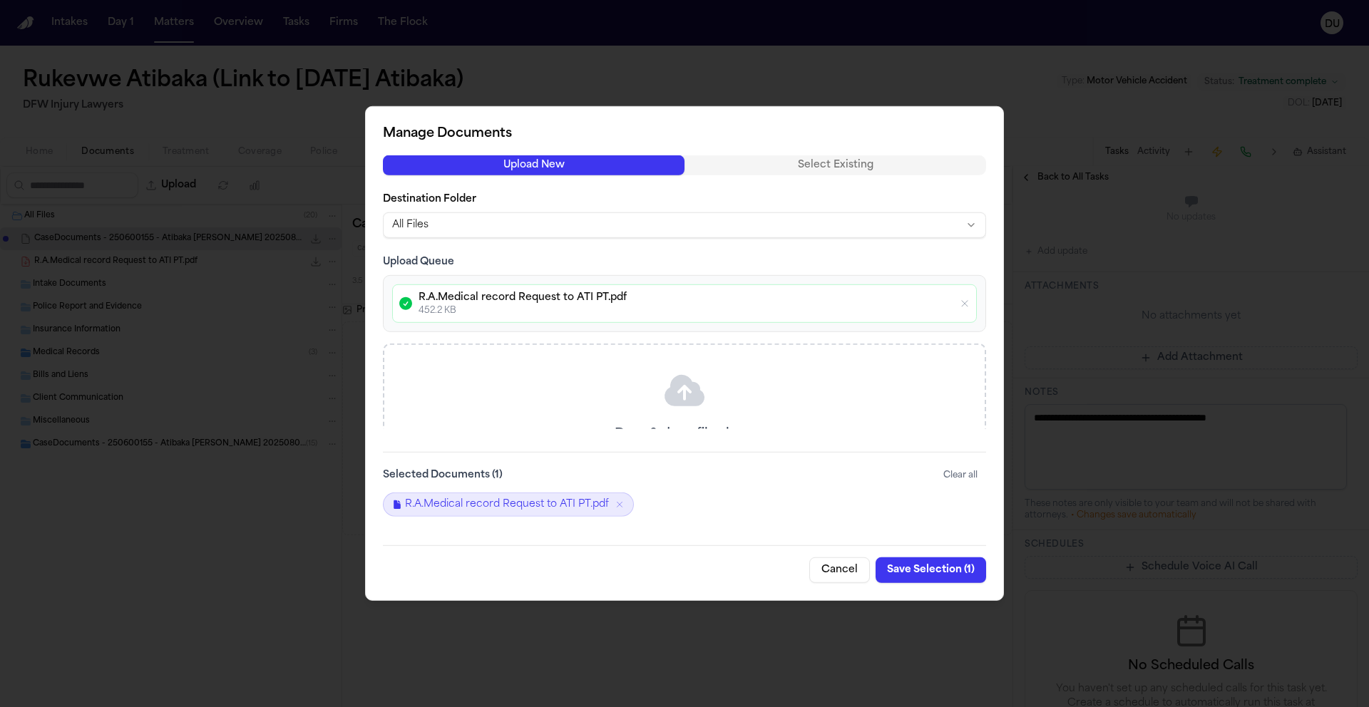
click at [921, 571] on button "Save Selection ( 1 )" at bounding box center [930, 570] width 110 height 26
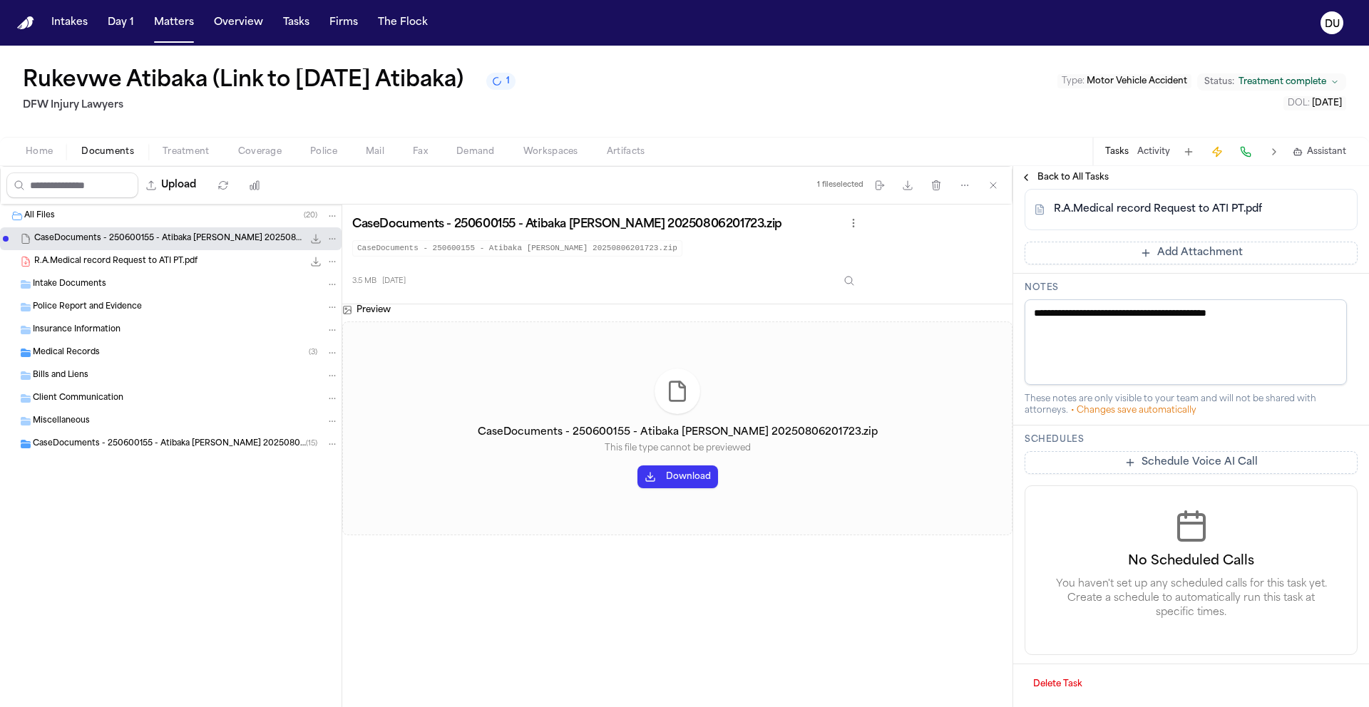
scroll to position [565, 0]
click at [1076, 175] on span "Back to All Tasks" at bounding box center [1072, 177] width 71 height 11
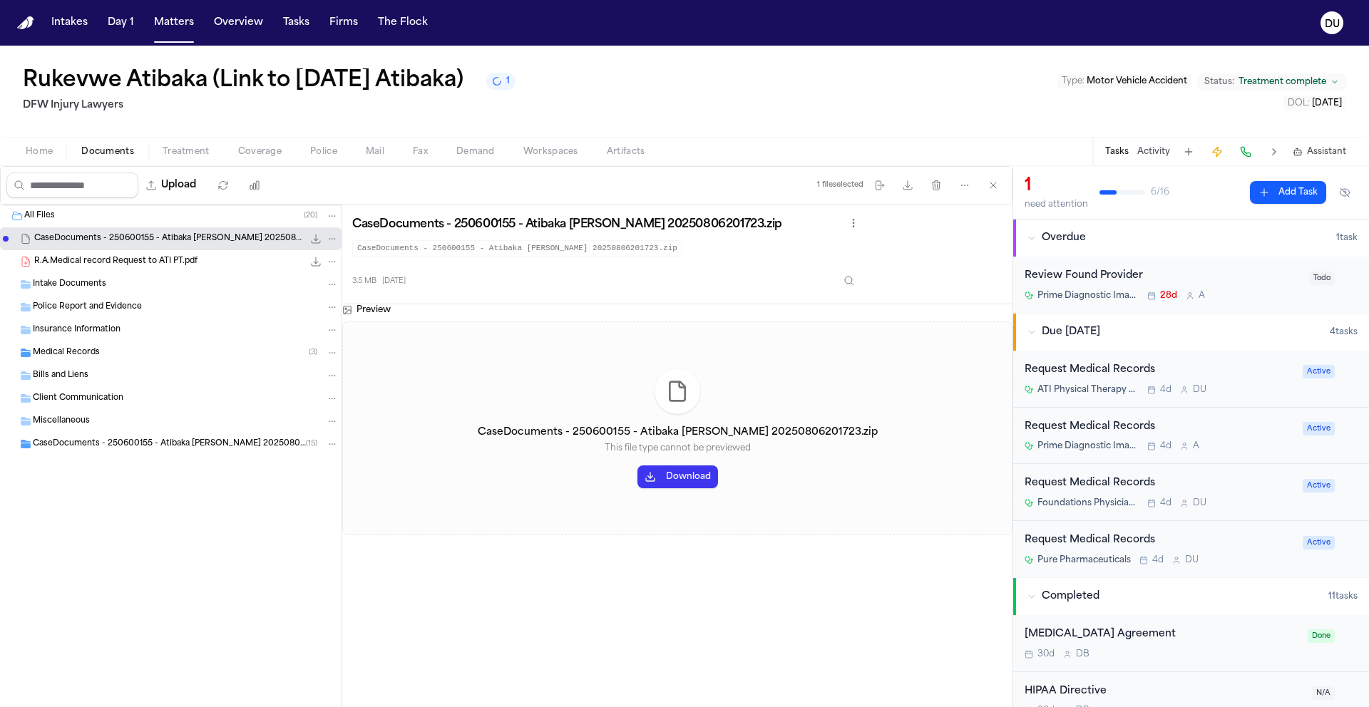
click at [1118, 279] on div "Review Found Provider" at bounding box center [1162, 276] width 276 height 16
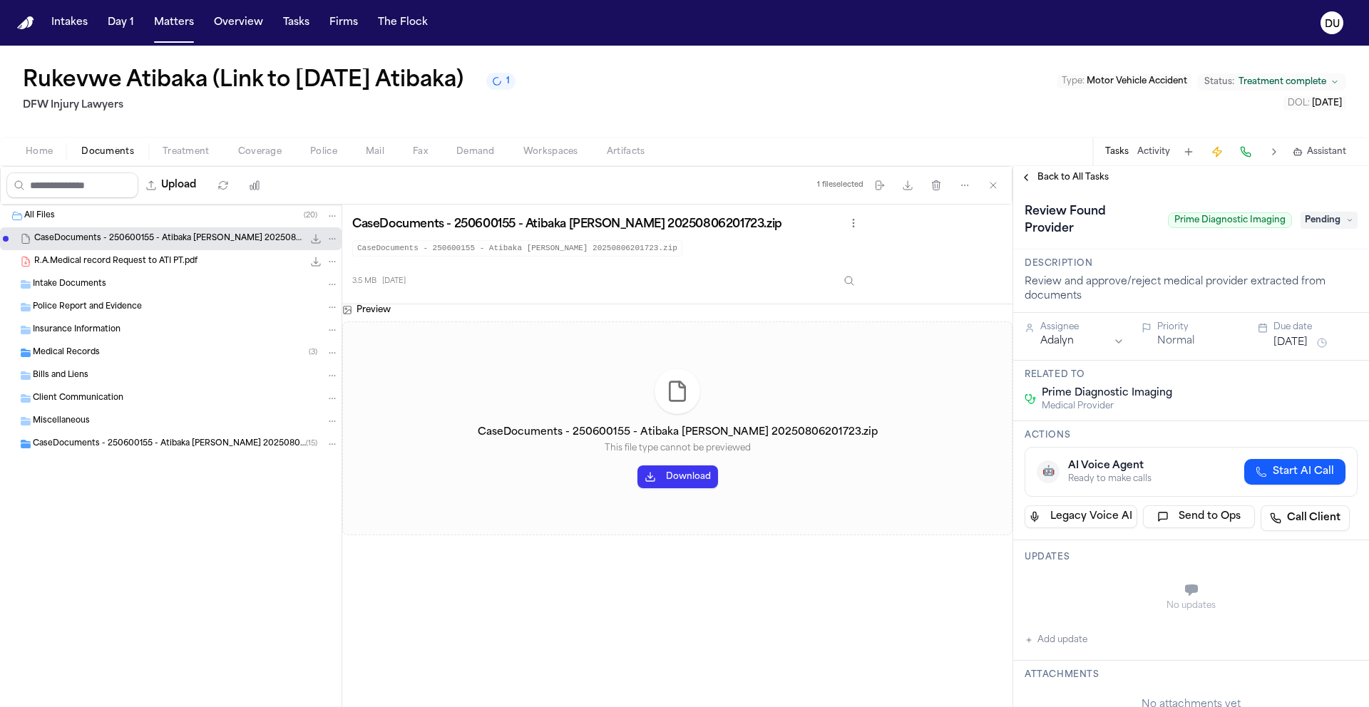
click at [1327, 226] on span "Pending" at bounding box center [1328, 220] width 57 height 17
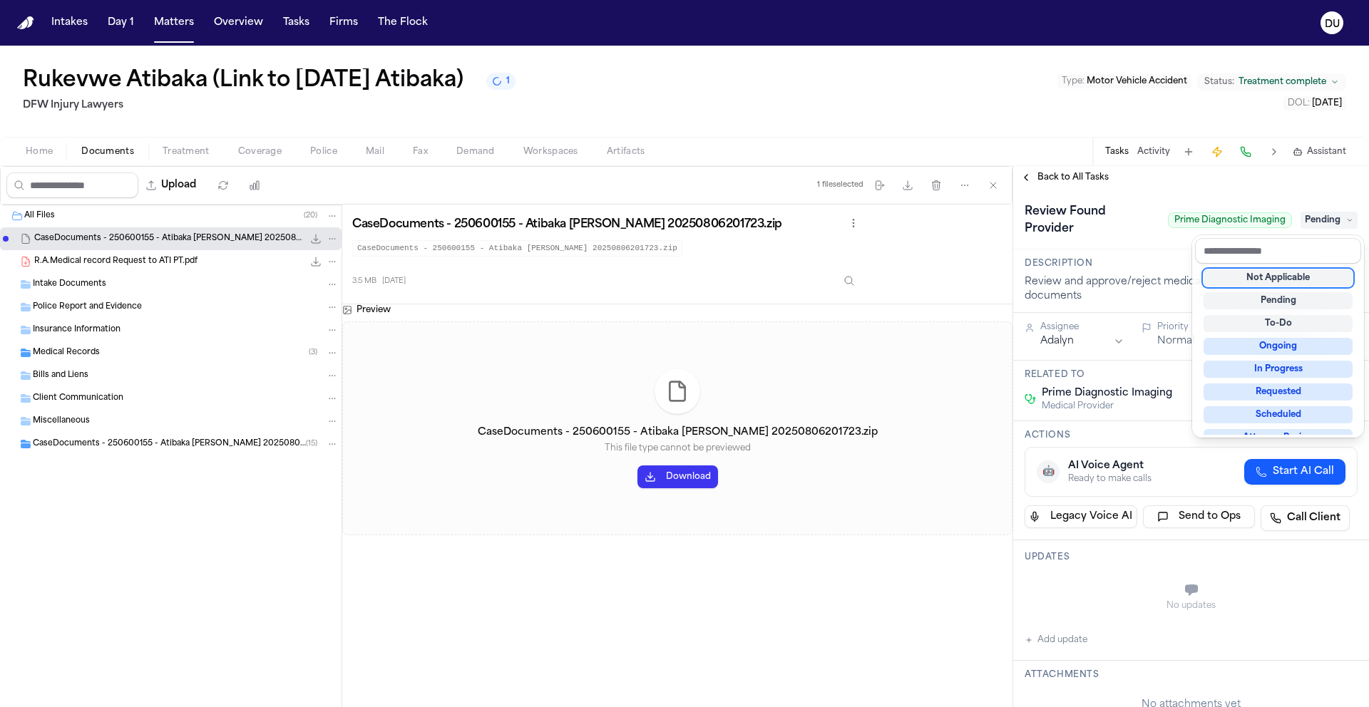
click at [1299, 282] on div "Not Applicable" at bounding box center [1277, 277] width 149 height 17
click at [1056, 180] on div "**********" at bounding box center [1191, 436] width 356 height 541
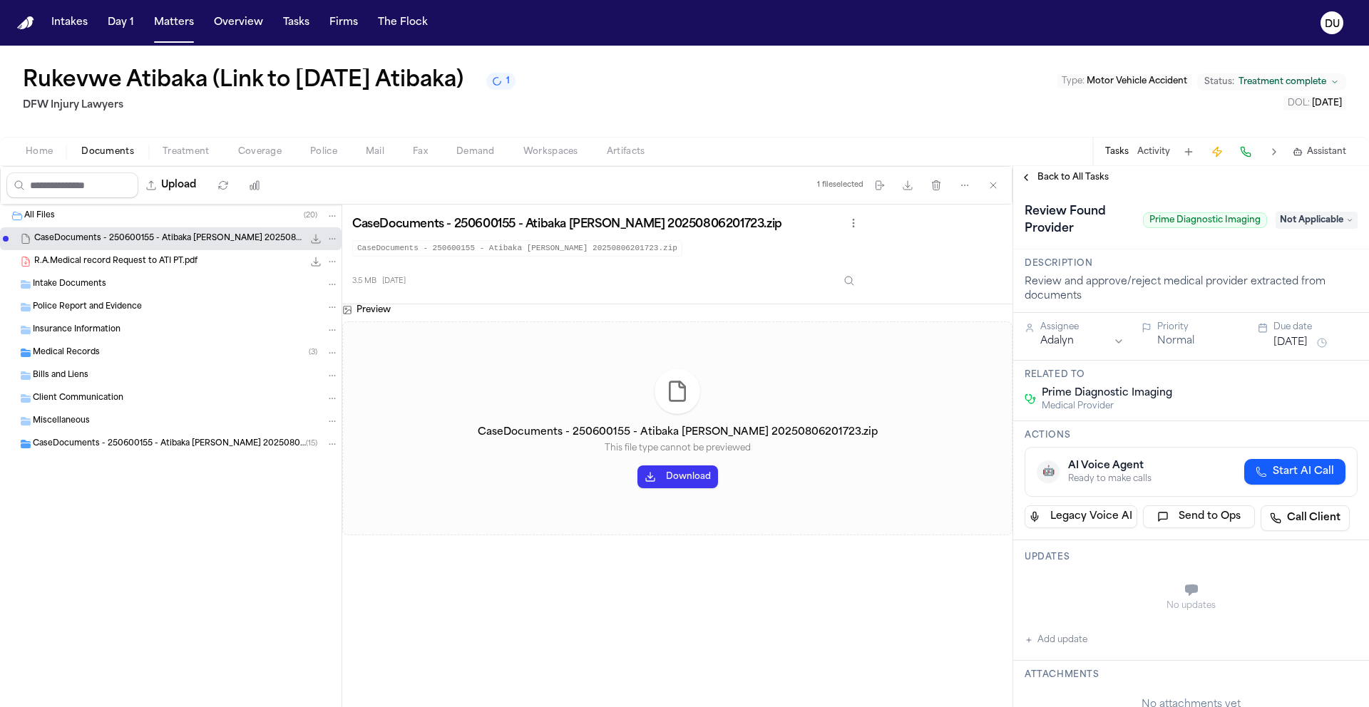
click at [1058, 179] on span "Back to All Tasks" at bounding box center [1072, 177] width 71 height 11
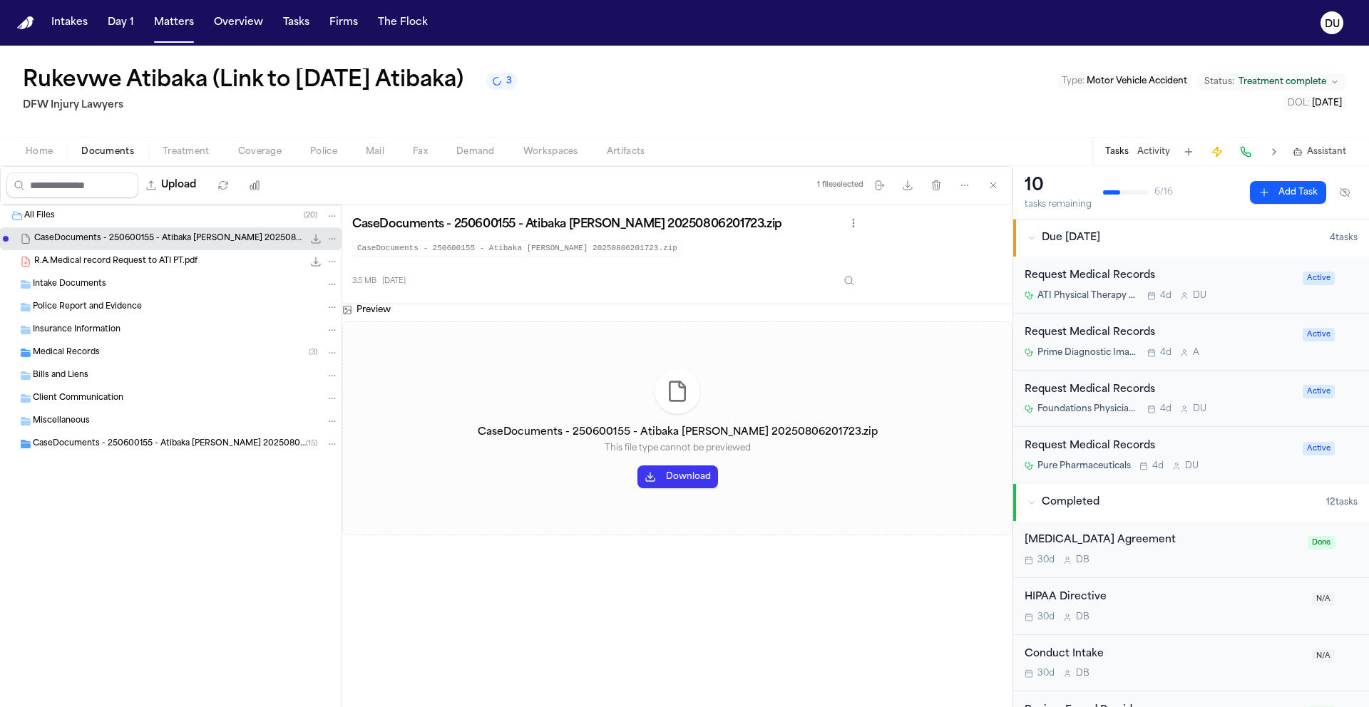
click at [28, 22] on img "Home" at bounding box center [25, 23] width 17 height 14
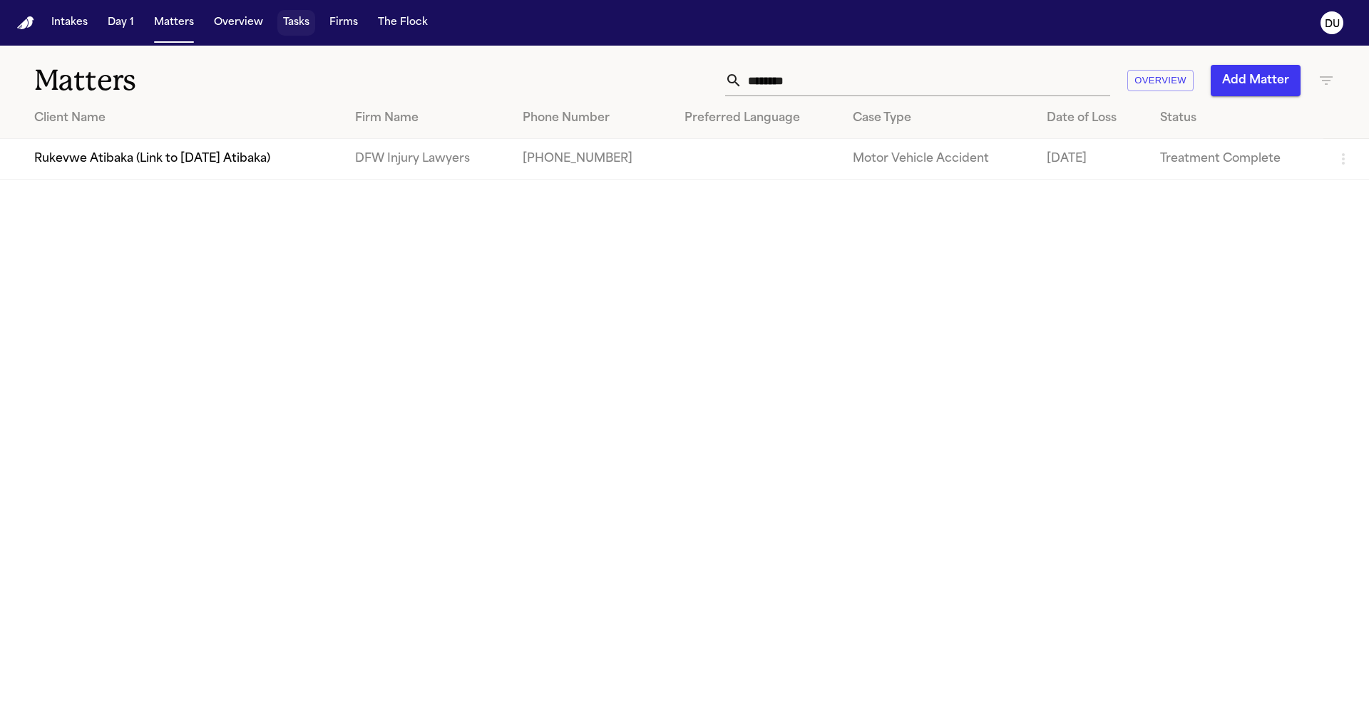
click at [294, 19] on button "Tasks" at bounding box center [296, 23] width 38 height 26
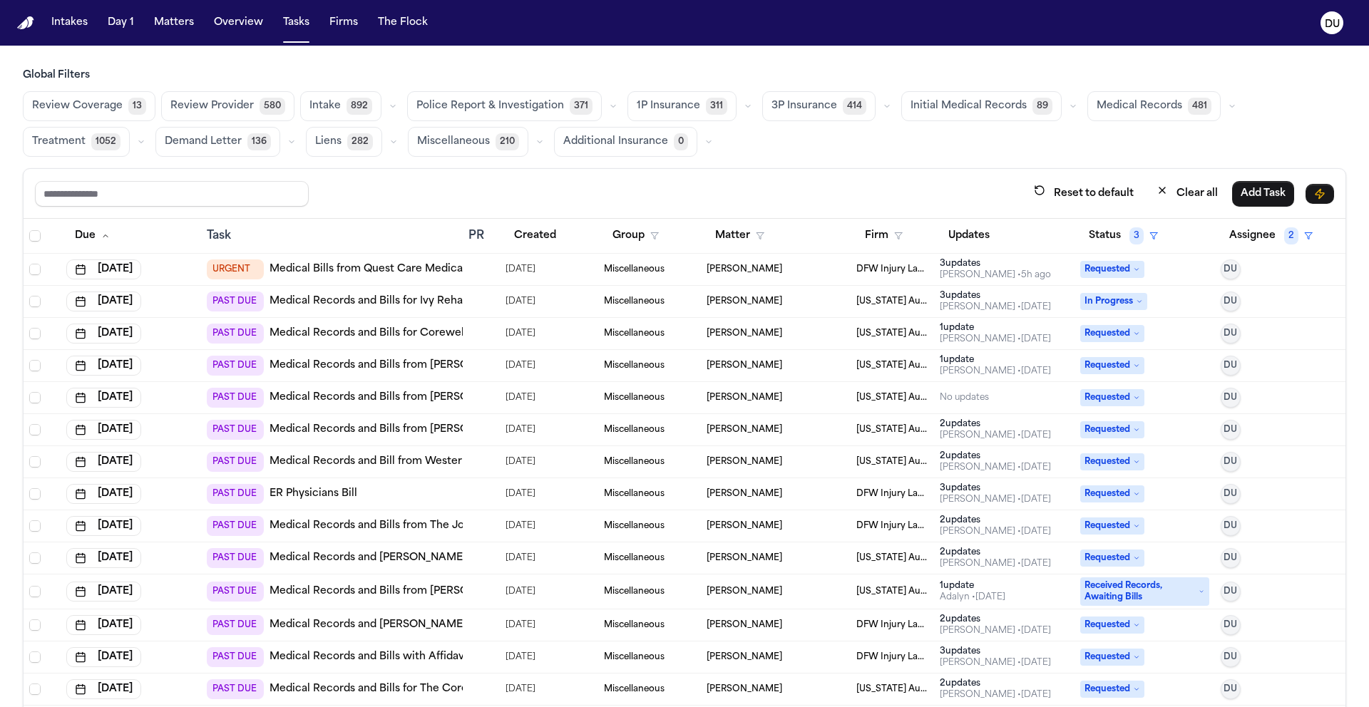
click at [354, 268] on link "Medical Bills from Quest Care Medical Services (See Note)" at bounding box center [418, 269] width 299 height 14
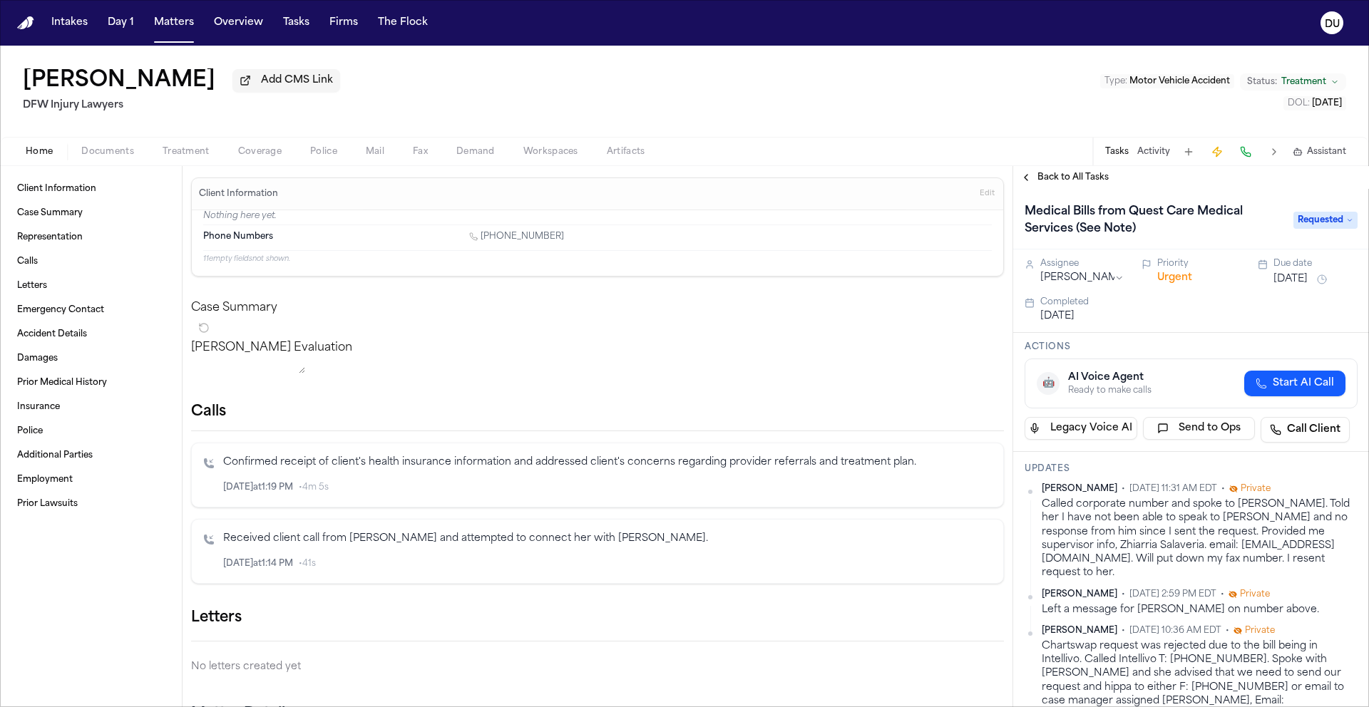
click at [1321, 225] on span "Requested" at bounding box center [1325, 220] width 64 height 17
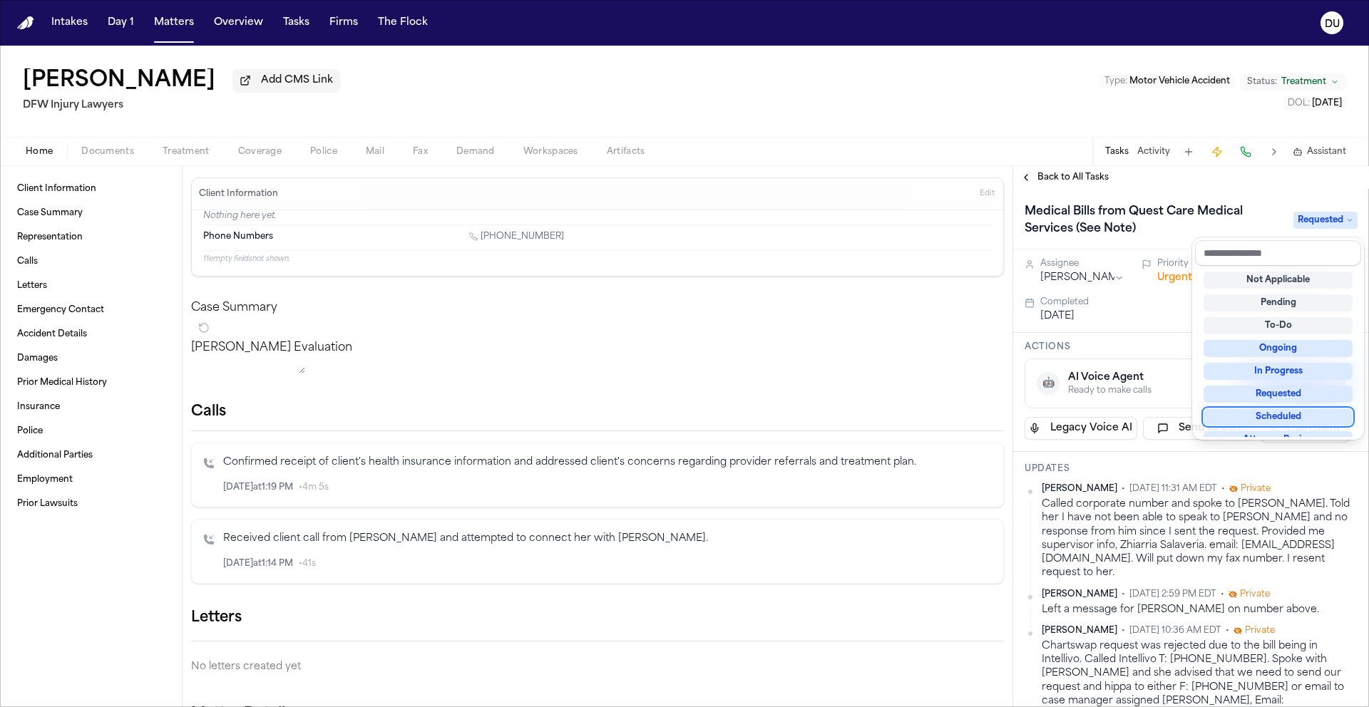
scroll to position [9, 0]
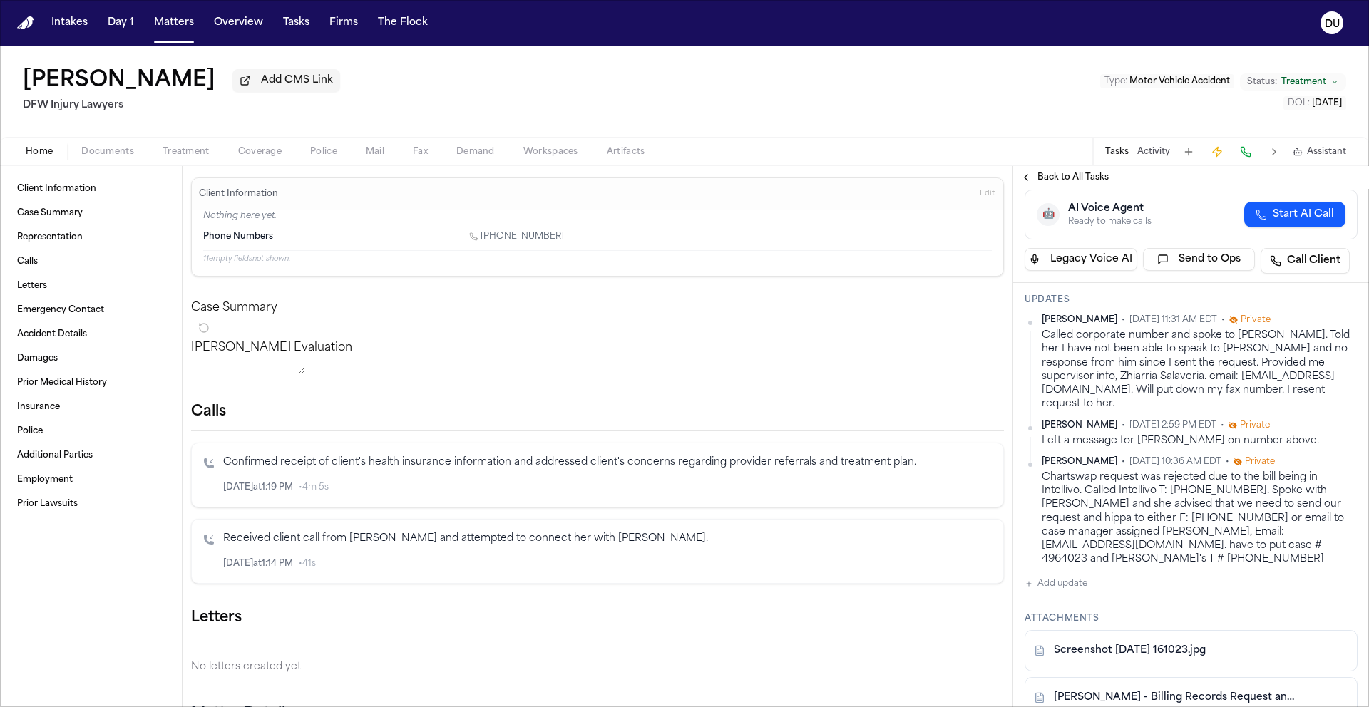
scroll to position [469, 0]
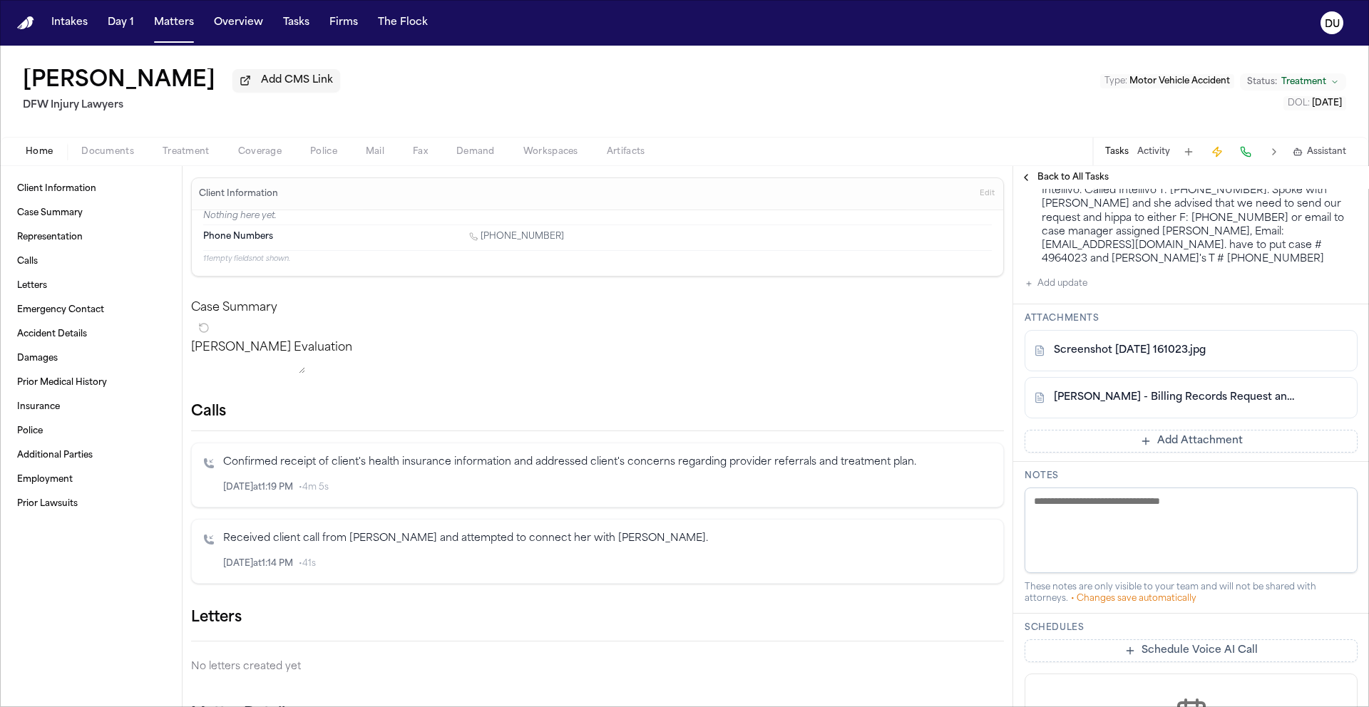
click at [1180, 344] on link "Screenshot 2025-08-25 161023.jpg" at bounding box center [1130, 351] width 152 height 14
click at [1195, 380] on div "T. Hines - Billing Records Request and HIPAA Release to Questcare Medical - 8.2…" at bounding box center [1190, 397] width 333 height 41
click at [1197, 391] on link "T. Hines - Billing Records Request and HIPAA Release to Questcare Medical - 8.2…" at bounding box center [1177, 398] width 246 height 14
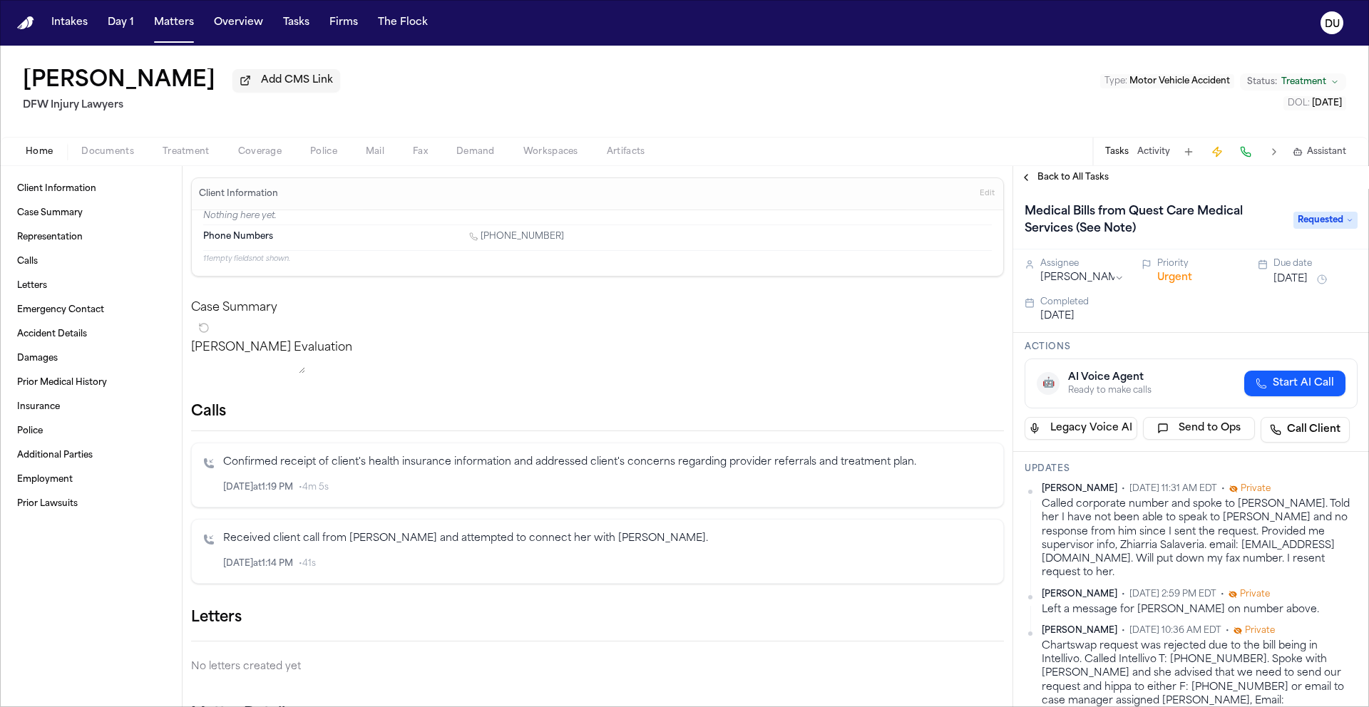
click at [1319, 229] on span "Requested" at bounding box center [1325, 220] width 64 height 17
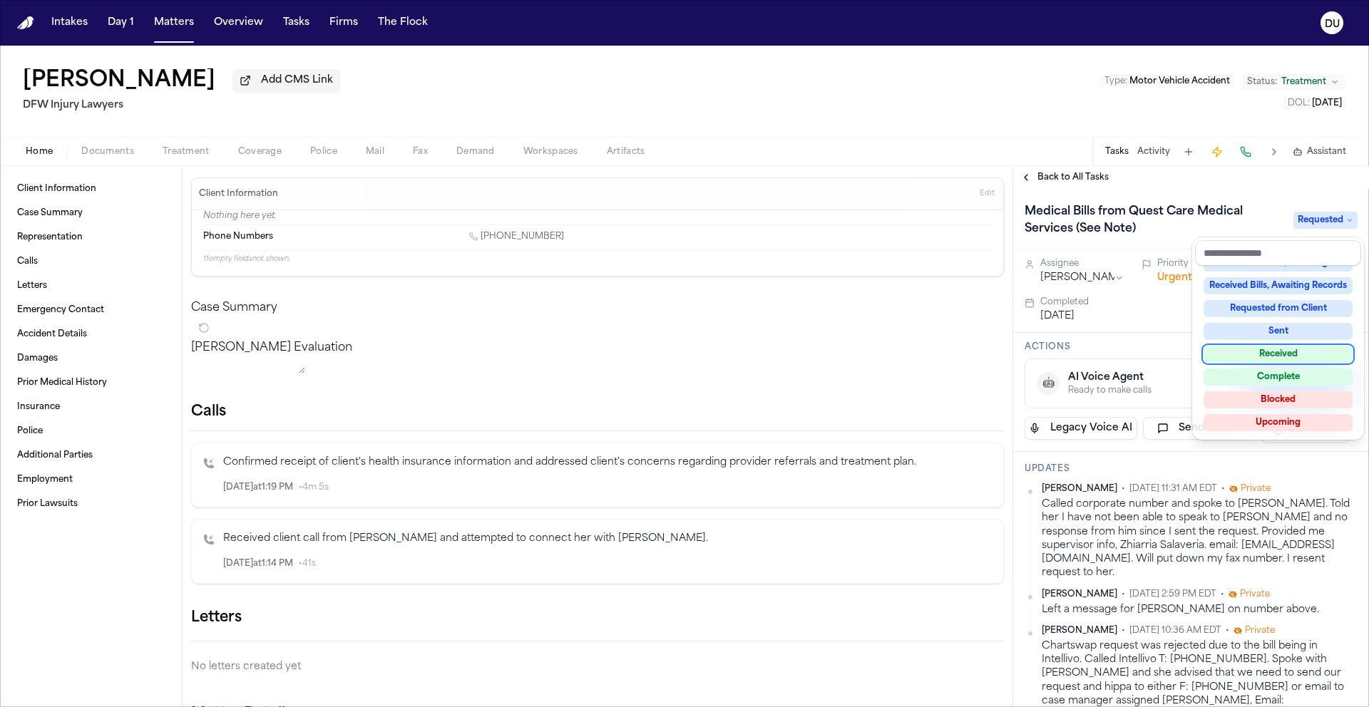
click at [1284, 356] on div "Received" at bounding box center [1277, 354] width 149 height 17
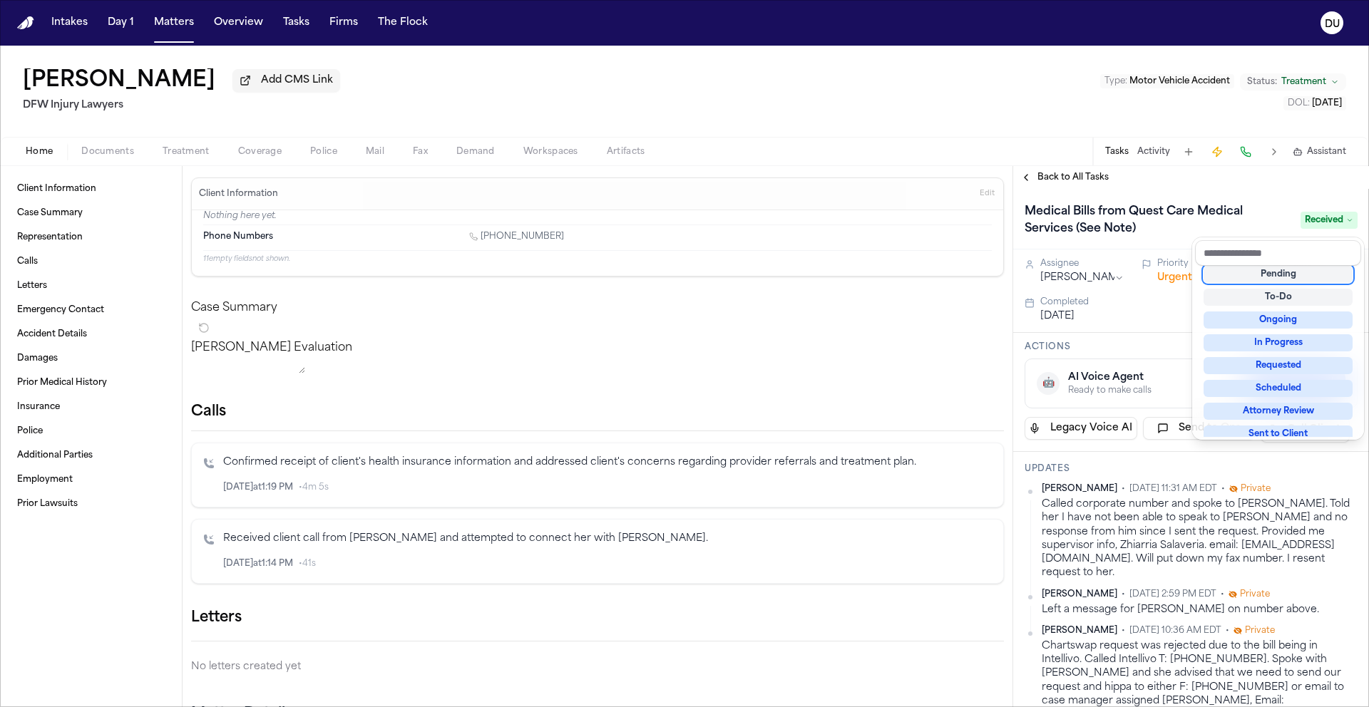
click at [1221, 181] on div "Back to All Tasks Medical Bills from Quest Care Medical Services (See Note) Rec…" at bounding box center [1191, 436] width 356 height 541
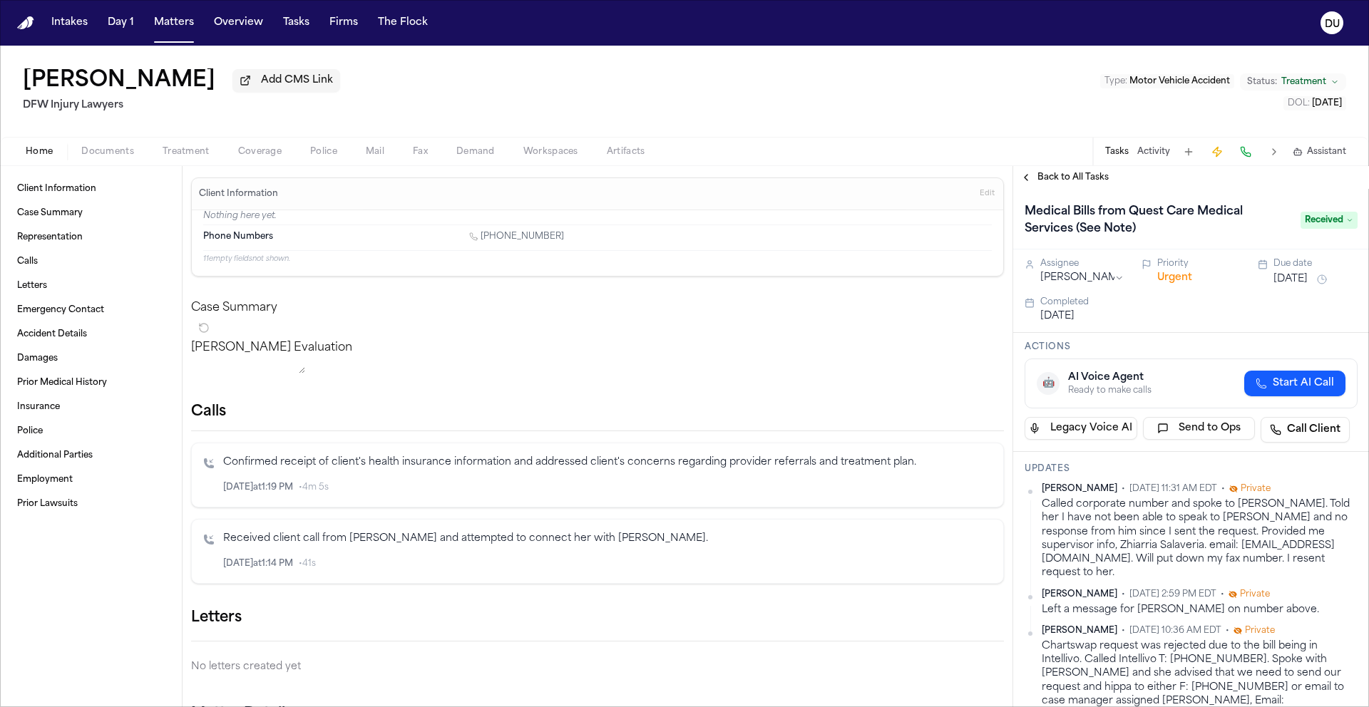
click at [1068, 178] on span "Back to All Tasks" at bounding box center [1072, 177] width 71 height 11
